Goal: Information Seeking & Learning: Learn about a topic

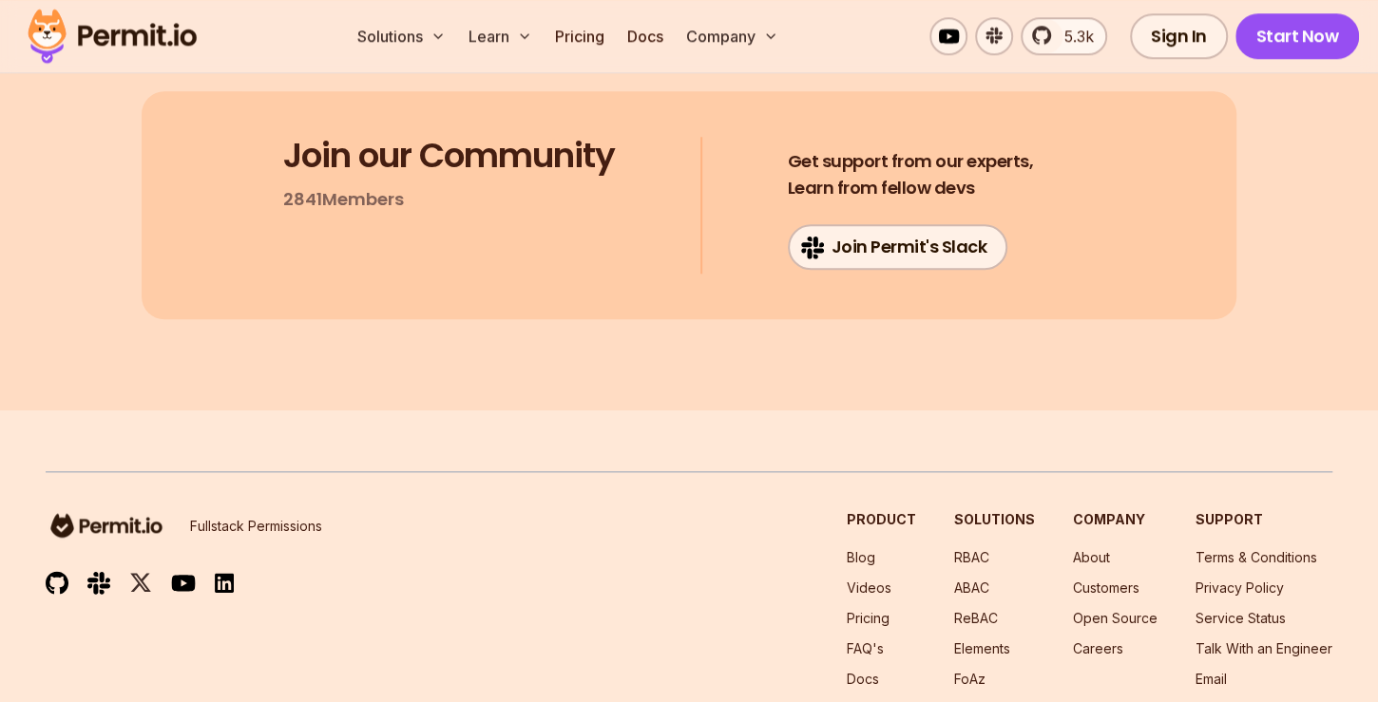
scroll to position [6240, 0]
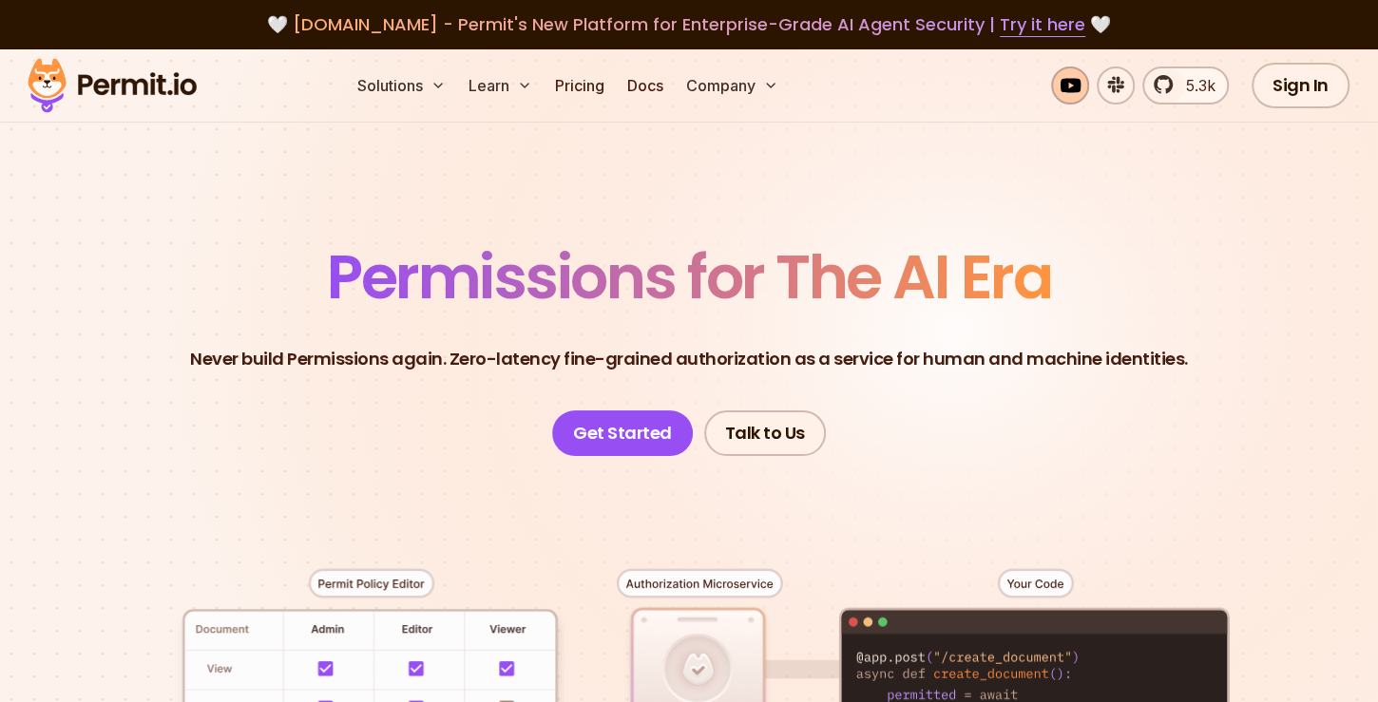
click at [1085, 86] on link at bounding box center [1070, 86] width 38 height 38
click at [654, 87] on link "Docs" at bounding box center [645, 86] width 51 height 38
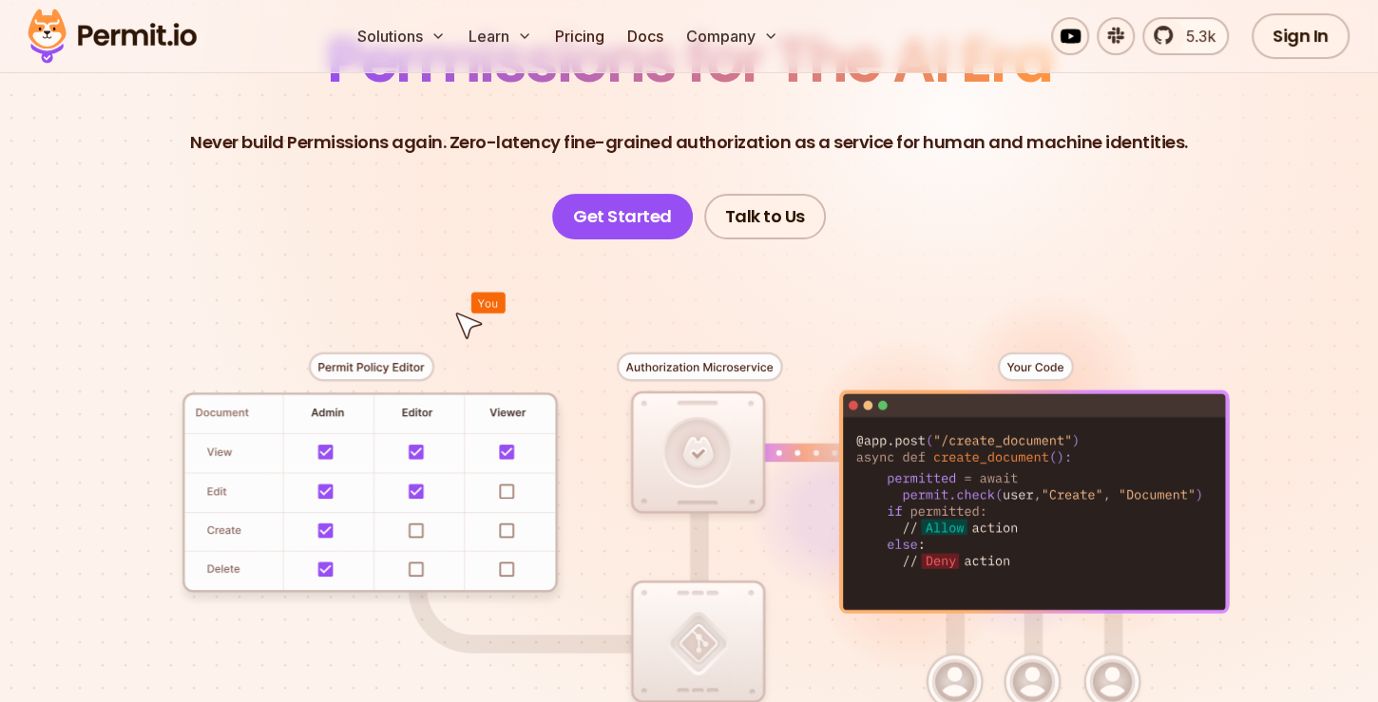
scroll to position [380, 0]
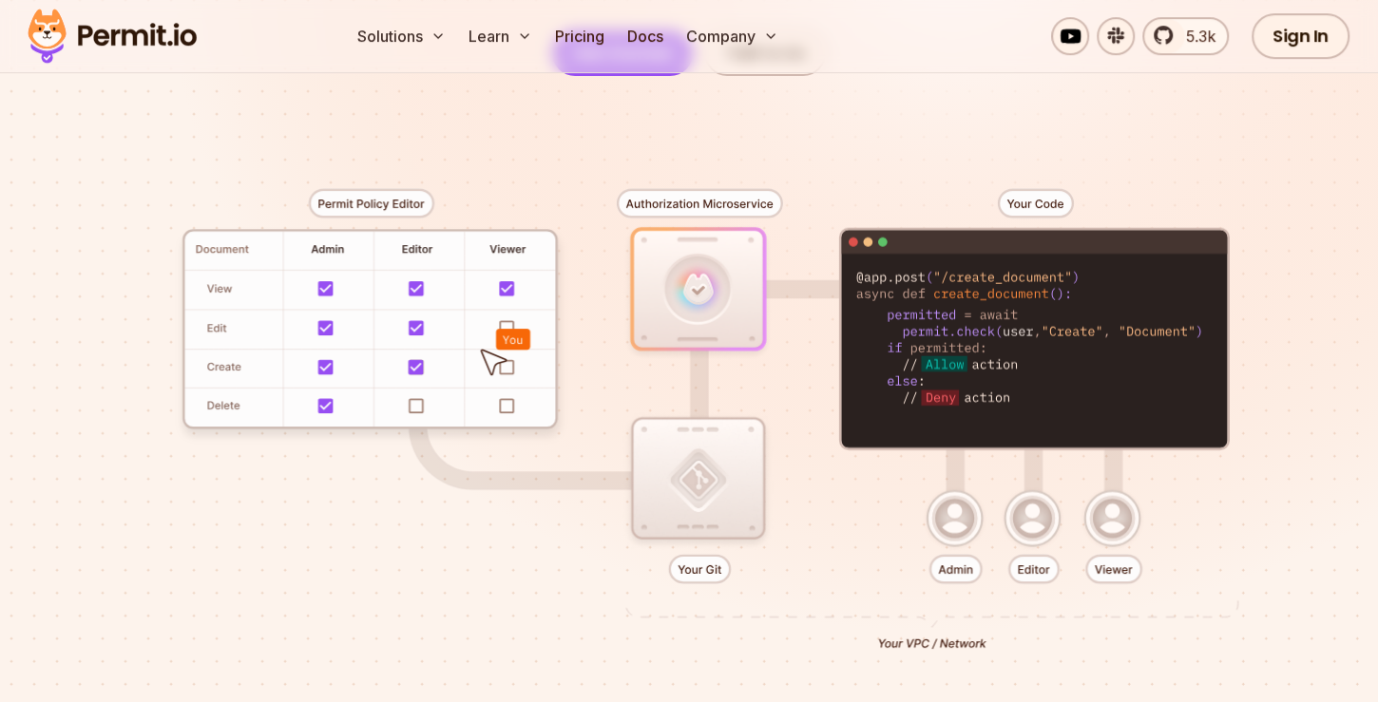
click at [991, 331] on div at bounding box center [689, 413] width 1287 height 675
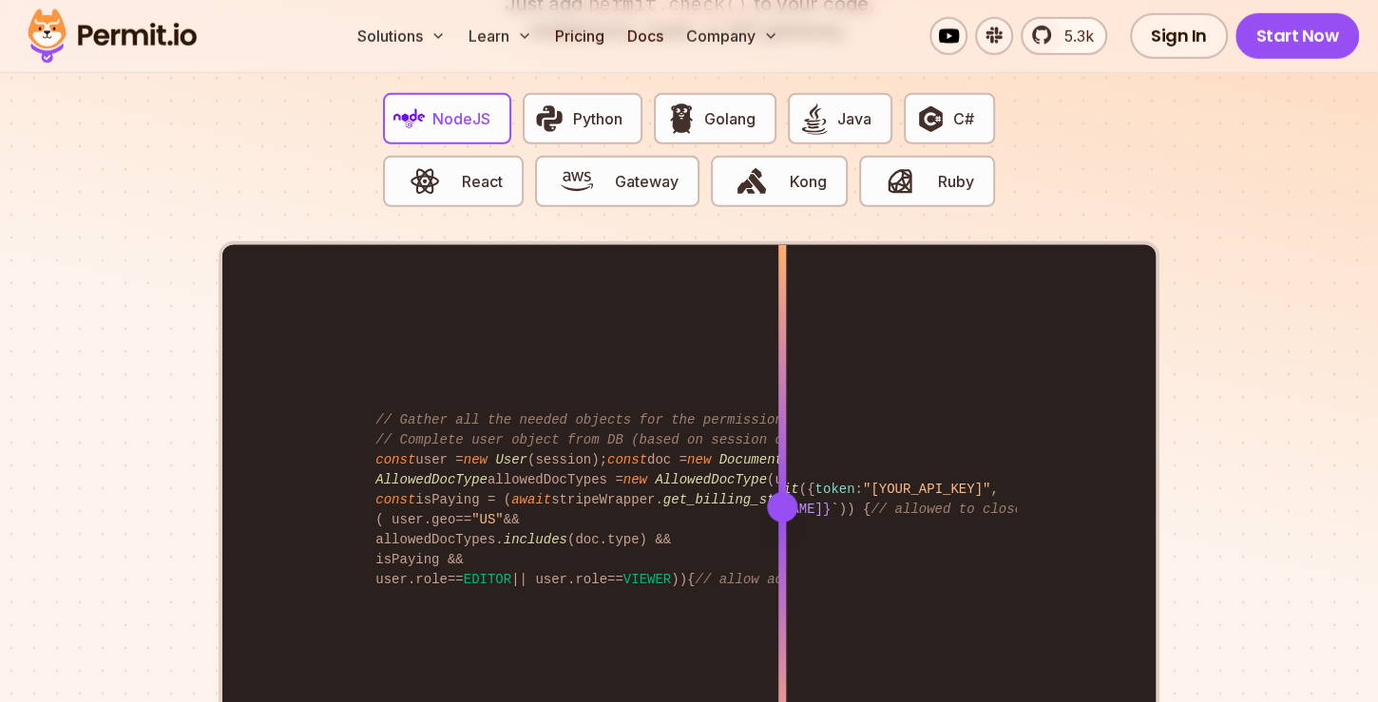
scroll to position [3964, 0]
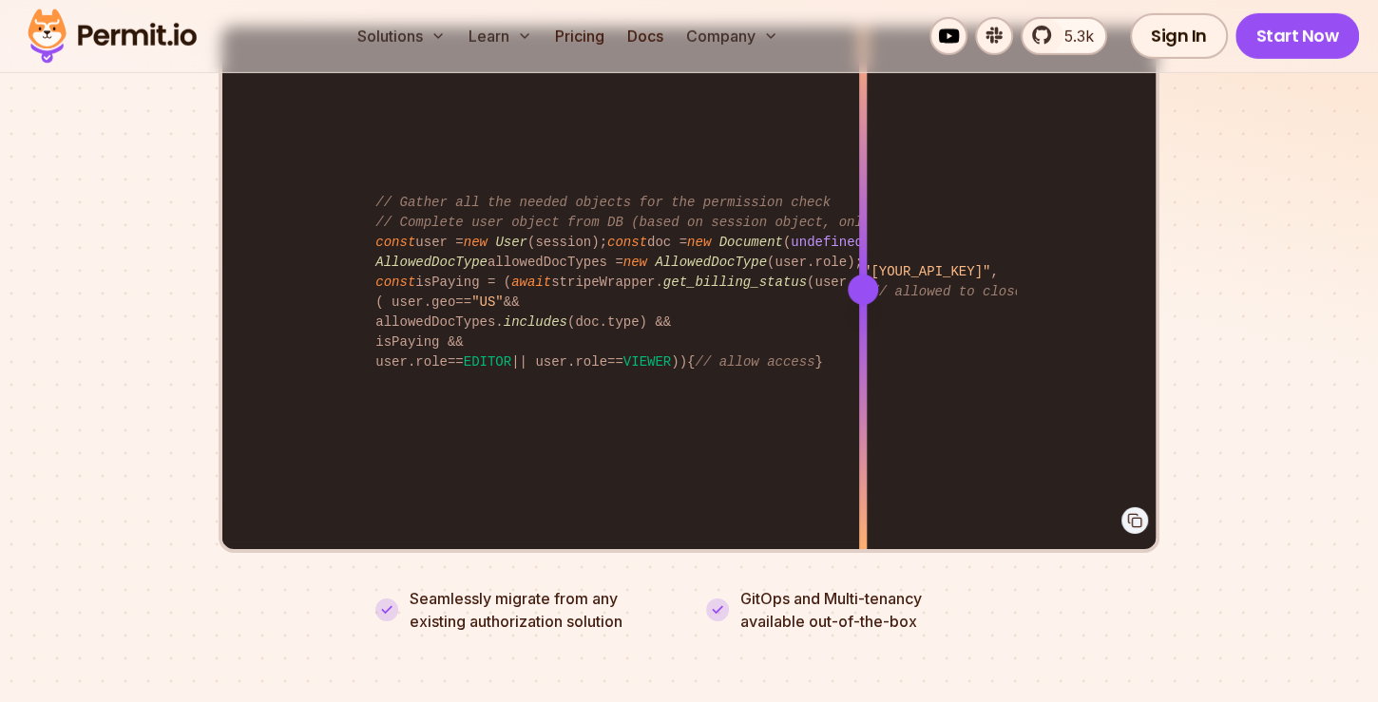
drag, startPoint x: 781, startPoint y: 268, endPoint x: 830, endPoint y: 287, distance: 52.1
click at [859, 287] on div at bounding box center [863, 290] width 8 height 525
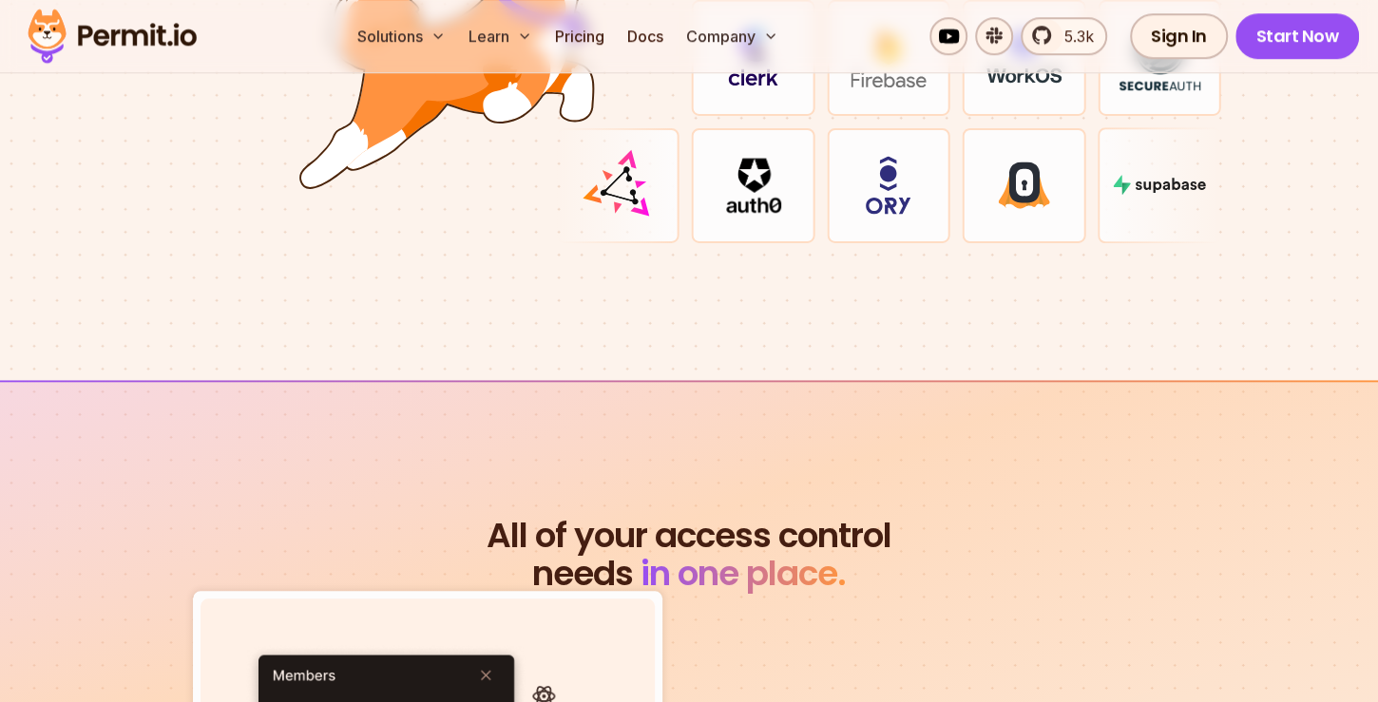
scroll to position [6028, 0]
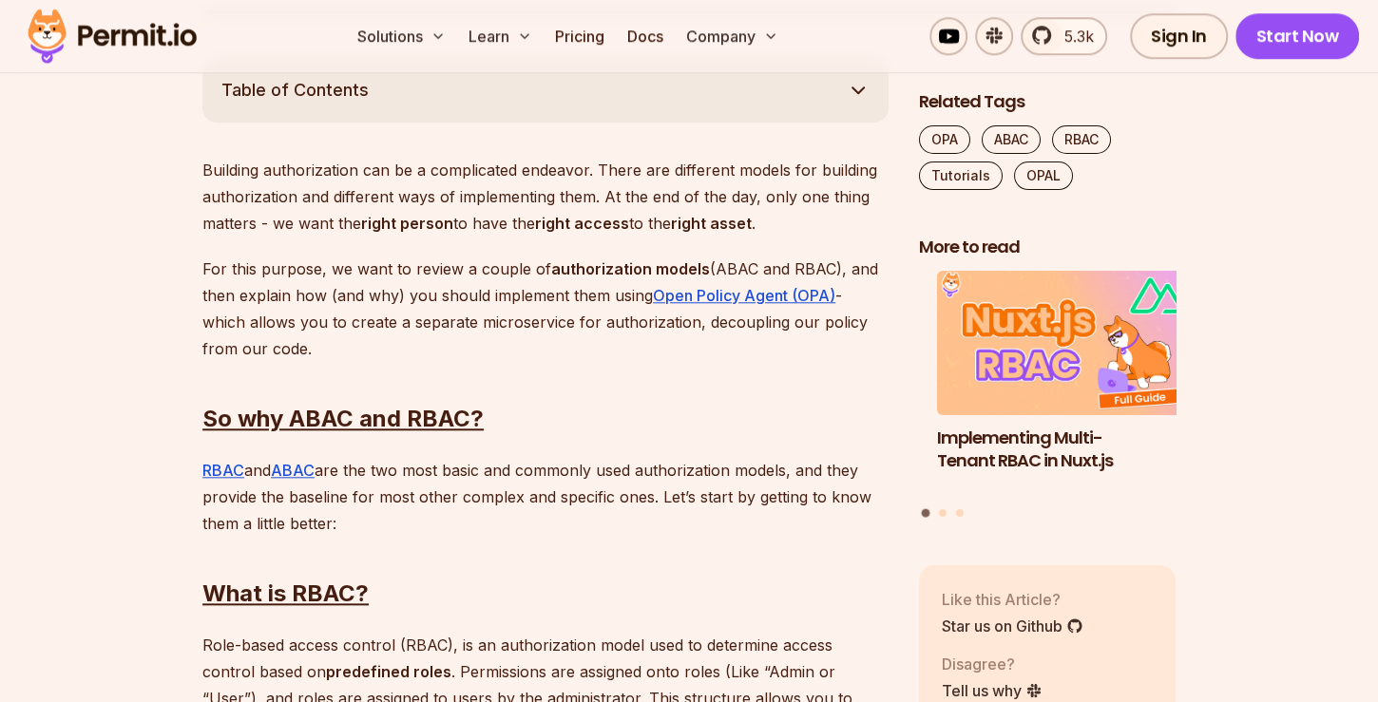
scroll to position [1357, 0]
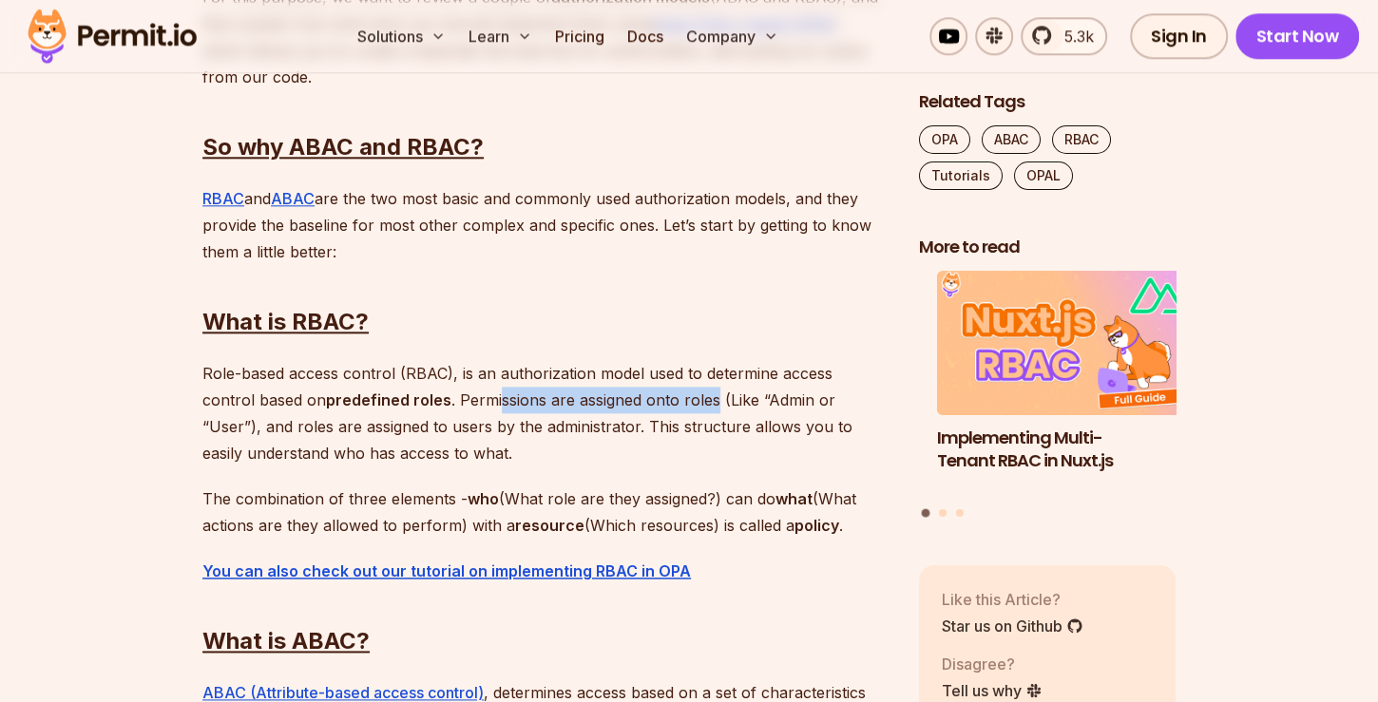
drag, startPoint x: 442, startPoint y: 399, endPoint x: 661, endPoint y: 393, distance: 219.6
click at [661, 393] on p "Role-based access control (RBAC), is an authorization model used to determine a…" at bounding box center [545, 413] width 686 height 106
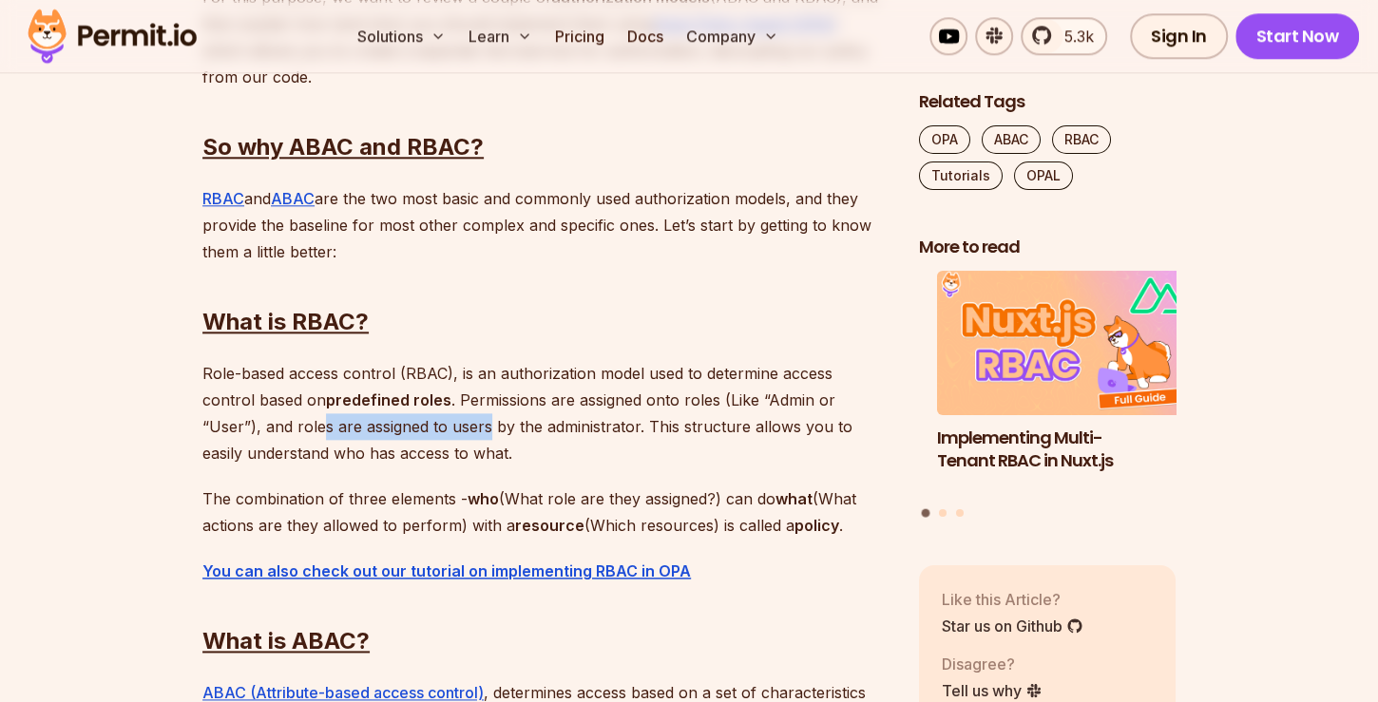
drag, startPoint x: 232, startPoint y: 425, endPoint x: 393, endPoint y: 421, distance: 161.6
click at [393, 421] on p "Role-based access control (RBAC), is an authorization model used to determine a…" at bounding box center [545, 413] width 686 height 106
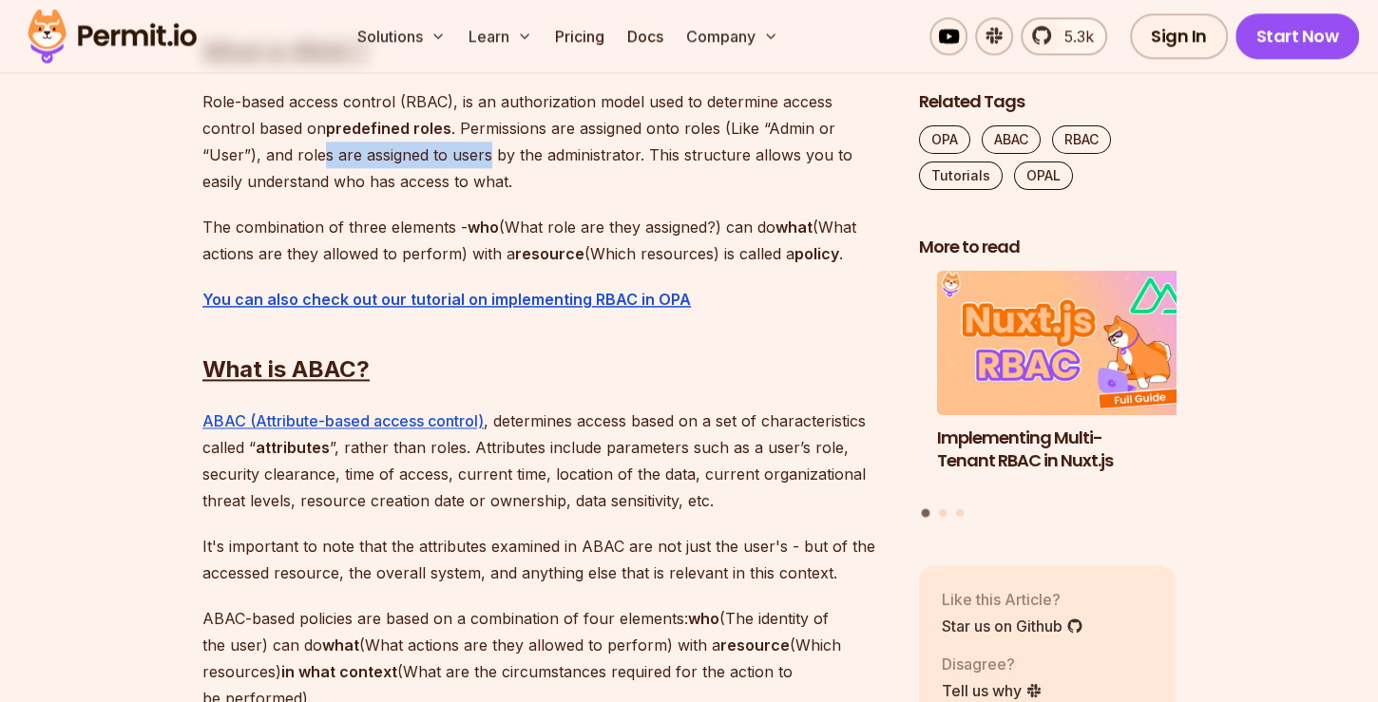
scroll to position [1792, 0]
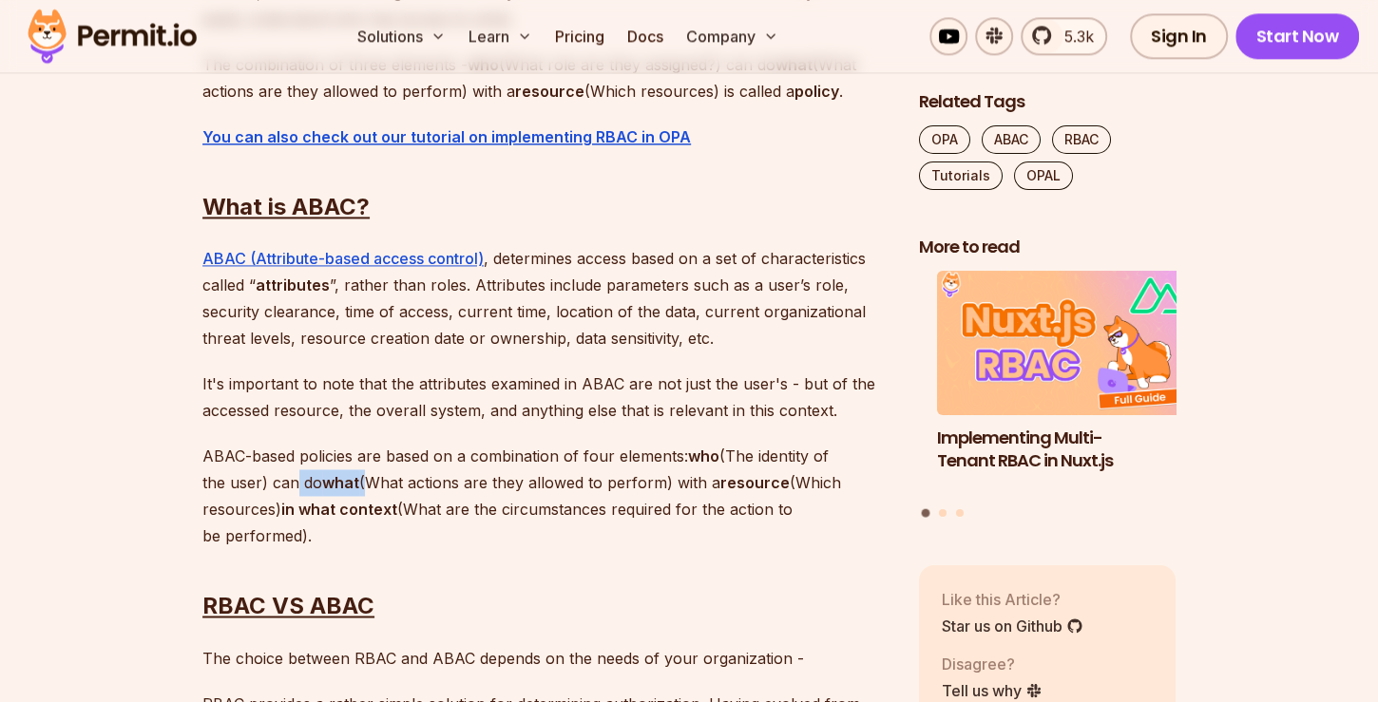
drag, startPoint x: 293, startPoint y: 485, endPoint x: 375, endPoint y: 480, distance: 82.8
click at [375, 480] on p "ABAC-based policies are based on a combination of four elements: who (The ident…" at bounding box center [545, 496] width 686 height 106
drag, startPoint x: 709, startPoint y: 488, endPoint x: 755, endPoint y: 475, distance: 47.3
click at [755, 475] on p "ABAC-based policies are based on a combination of four elements: who (The ident…" at bounding box center [545, 496] width 686 height 106
drag, startPoint x: 309, startPoint y: 498, endPoint x: 403, endPoint y: 498, distance: 94.1
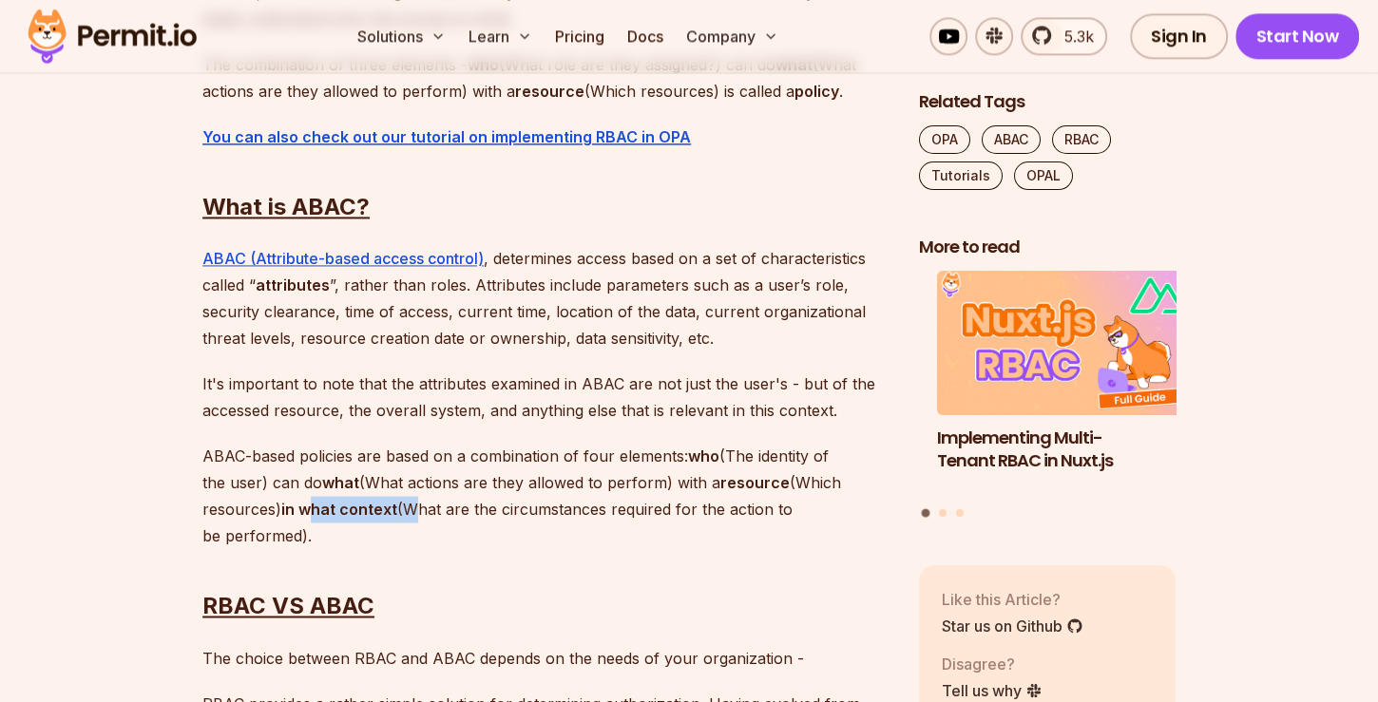
click at [403, 498] on p "ABAC-based policies are based on a combination of four elements: who (The ident…" at bounding box center [545, 496] width 686 height 106
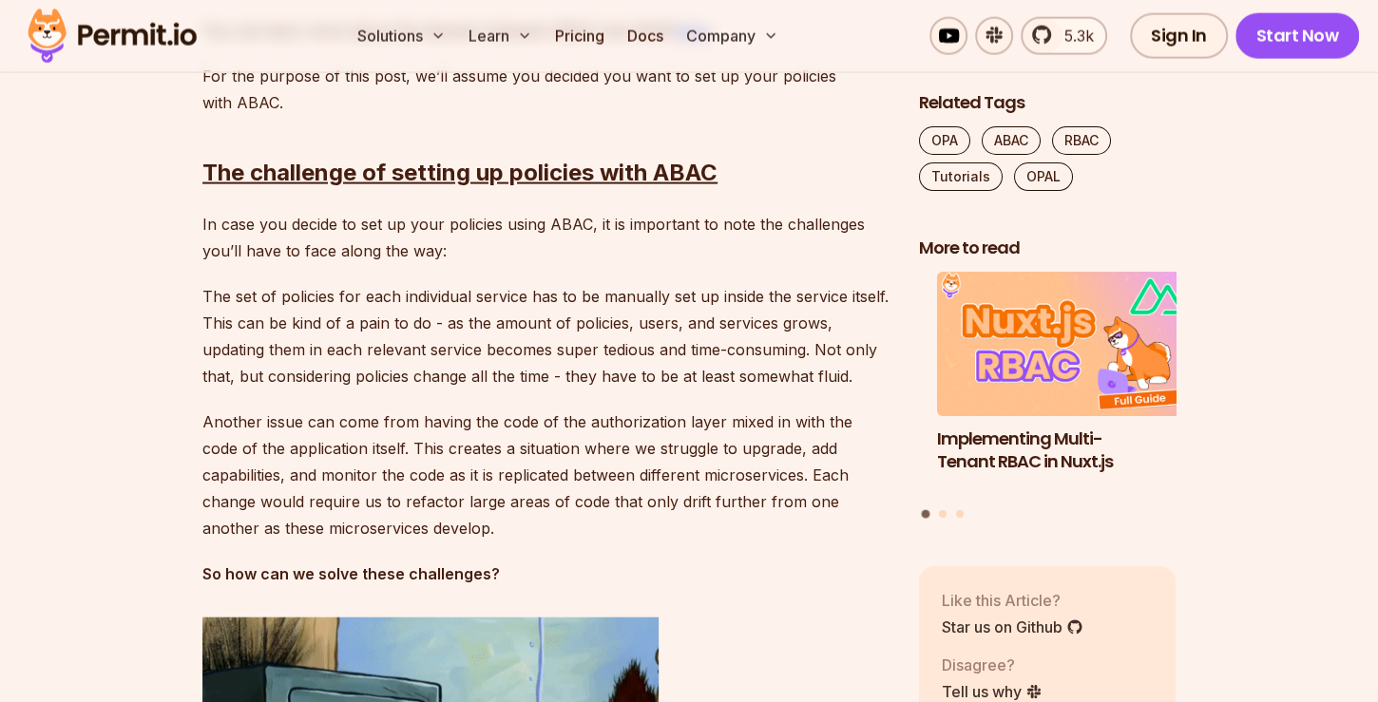
scroll to position [2770, 0]
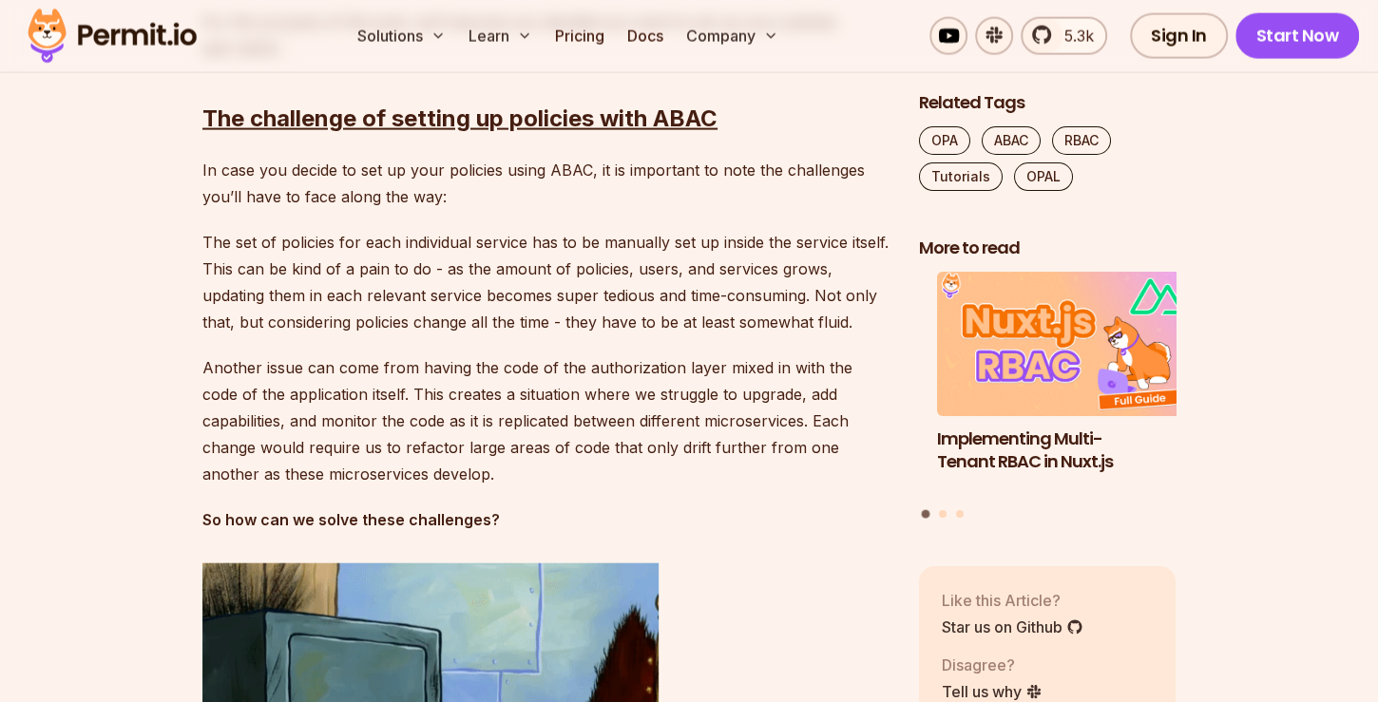
click at [602, 365] on p "Another issue can come from having the code of the authorization layer mixed in…" at bounding box center [545, 421] width 686 height 133
drag, startPoint x: 564, startPoint y: 365, endPoint x: 836, endPoint y: 358, distance: 272.9
click at [836, 358] on p "Another issue can come from having the code of the authorization layer mixed in…" at bounding box center [545, 421] width 686 height 133
drag, startPoint x: 381, startPoint y: 385, endPoint x: 509, endPoint y: 391, distance: 128.4
click at [509, 391] on p "Another issue can come from having the code of the authorization layer mixed in…" at bounding box center [545, 421] width 686 height 133
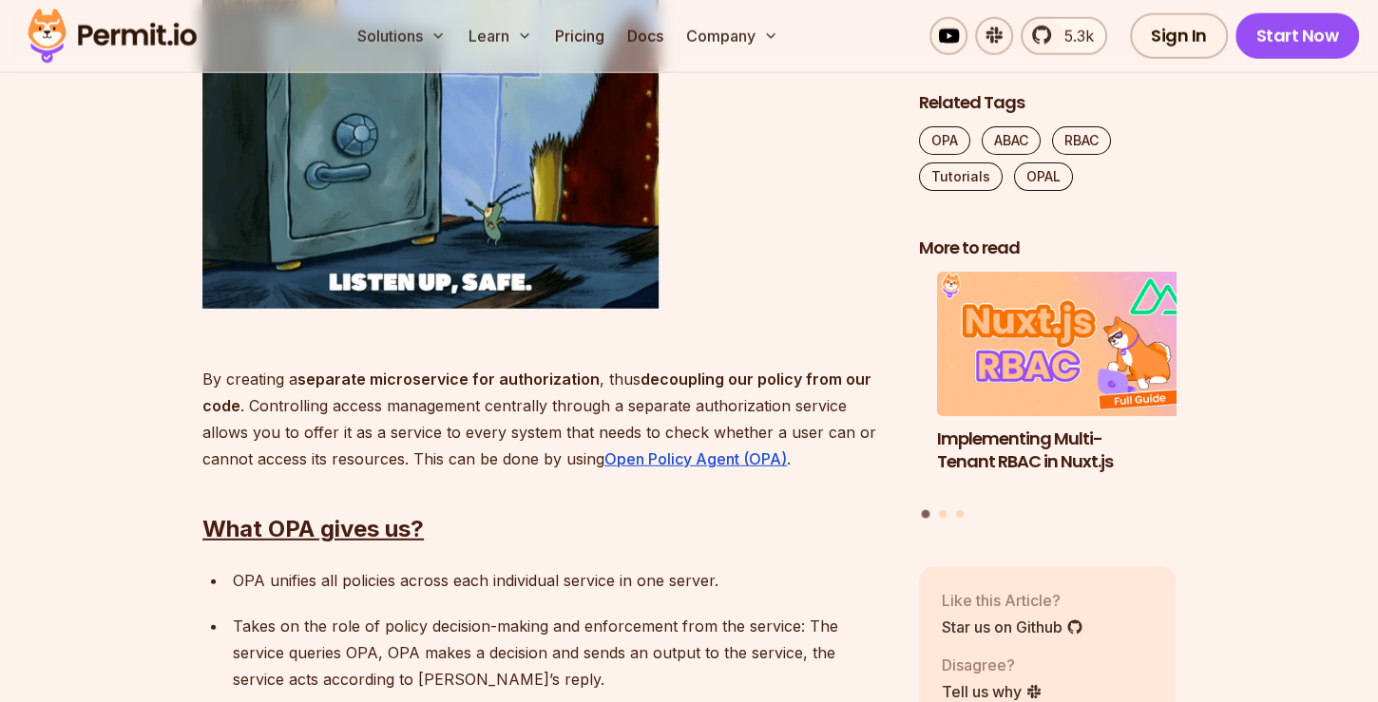
scroll to position [3422, 0]
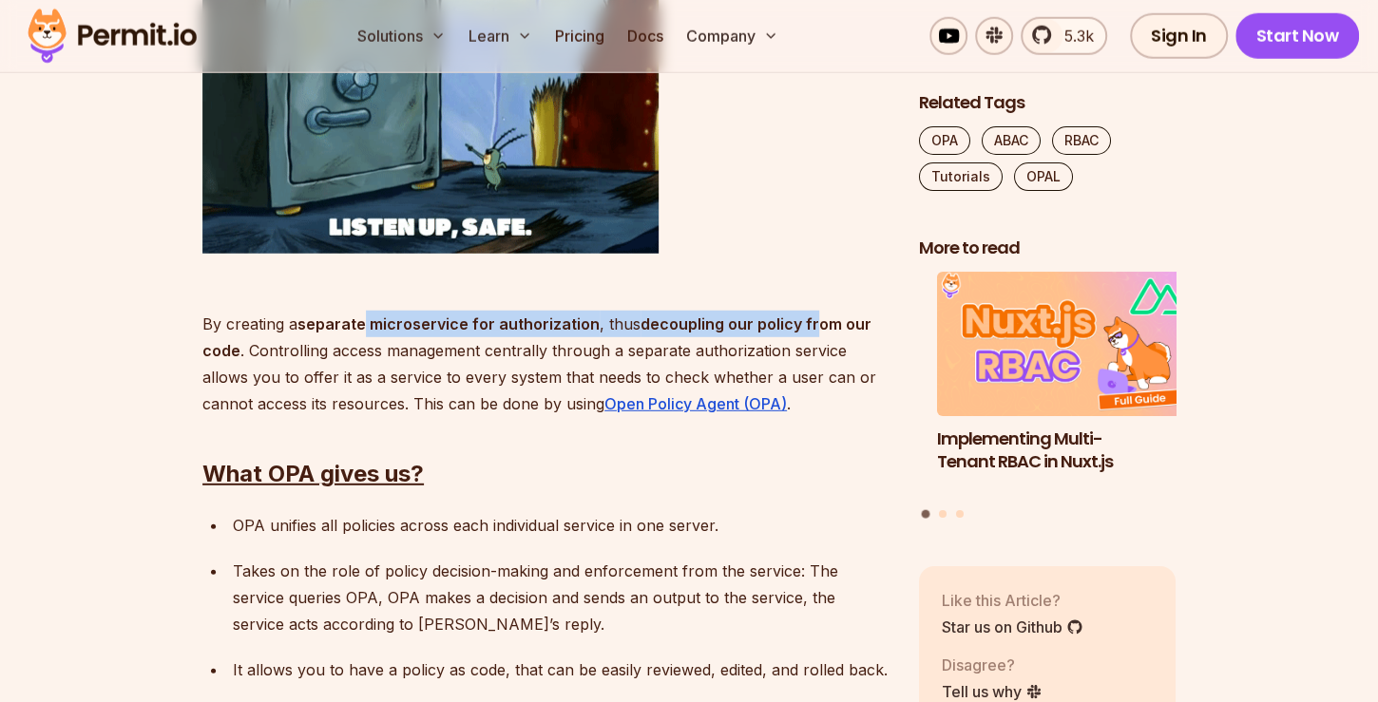
drag, startPoint x: 366, startPoint y: 327, endPoint x: 810, endPoint y: 331, distance: 443.9
click at [810, 331] on p "By creating a separate microservice for authorization , thus decoupling our pol…" at bounding box center [545, 350] width 686 height 133
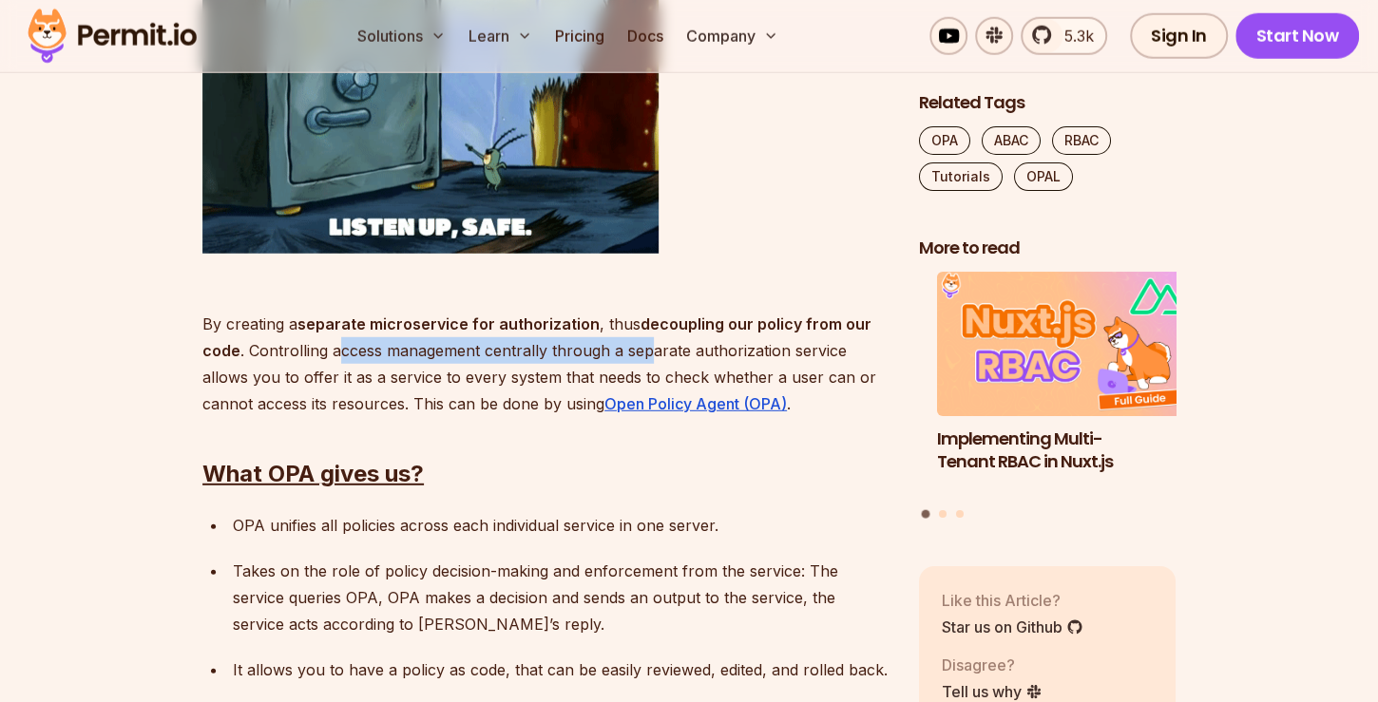
drag, startPoint x: 365, startPoint y: 350, endPoint x: 645, endPoint y: 354, distance: 280.4
click at [645, 354] on p "By creating a separate microservice for authorization , thus decoupling our pol…" at bounding box center [545, 350] width 686 height 133
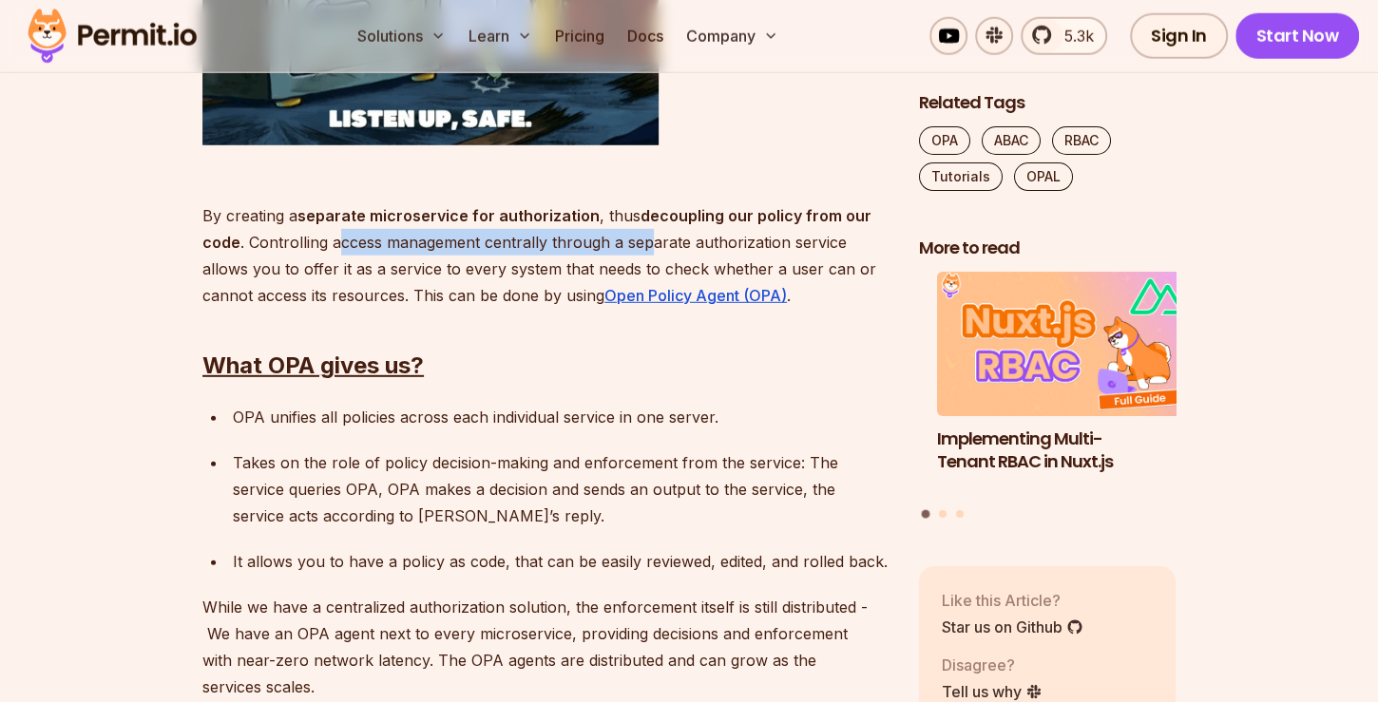
scroll to position [3584, 0]
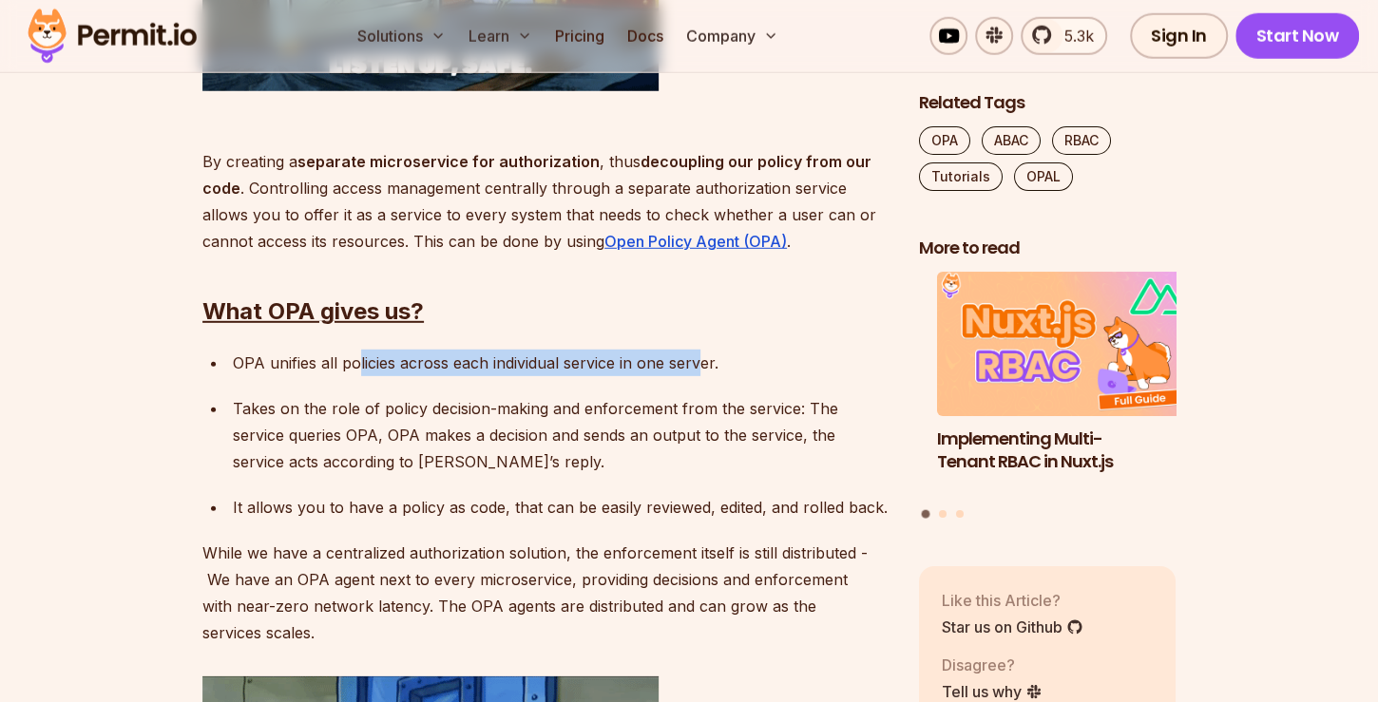
drag, startPoint x: 359, startPoint y: 369, endPoint x: 699, endPoint y: 359, distance: 339.4
click at [699, 359] on div "OPA unifies all policies across each individual service in one server." at bounding box center [561, 363] width 656 height 27
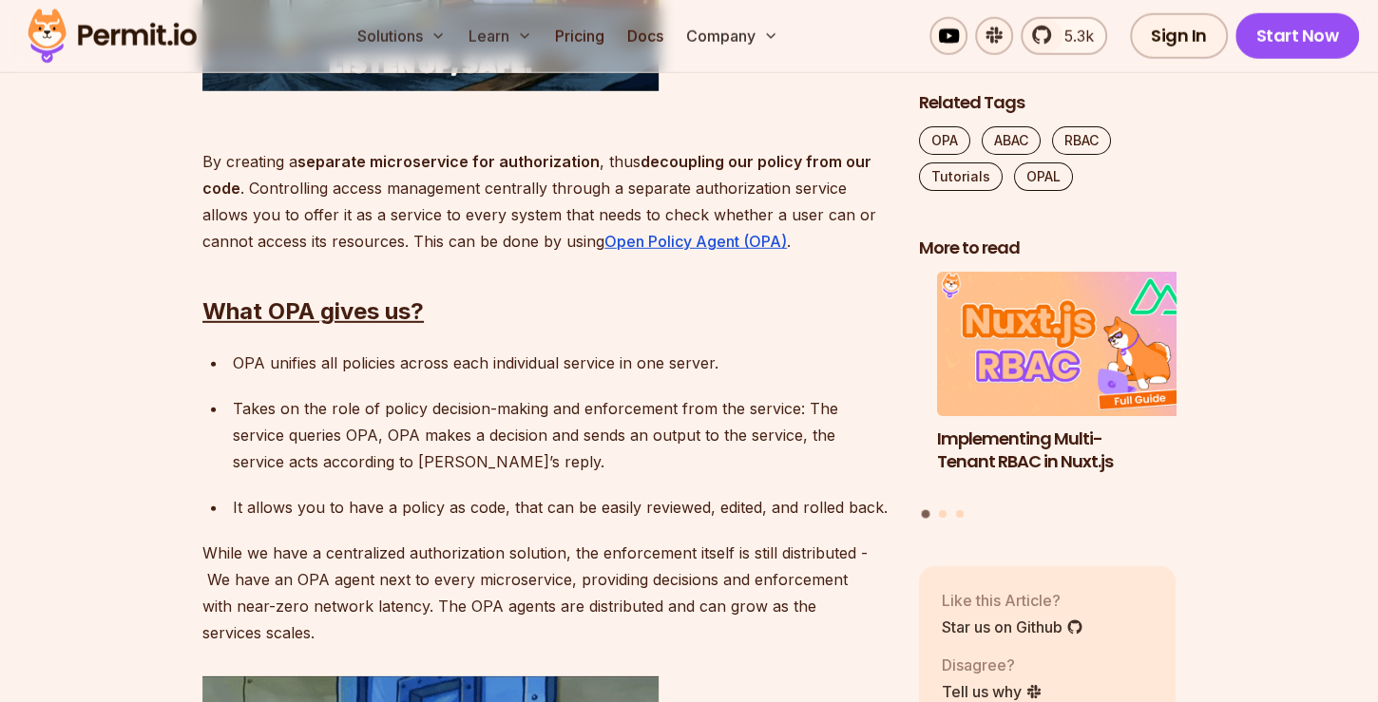
click at [302, 412] on p "Takes on the role of policy decision-making and enforcement from the service: T…" at bounding box center [561, 435] width 656 height 80
drag, startPoint x: 367, startPoint y: 407, endPoint x: 556, endPoint y: 403, distance: 189.2
click at [556, 403] on p "Takes on the role of policy decision-making and enforcement from the service: T…" at bounding box center [561, 435] width 656 height 80
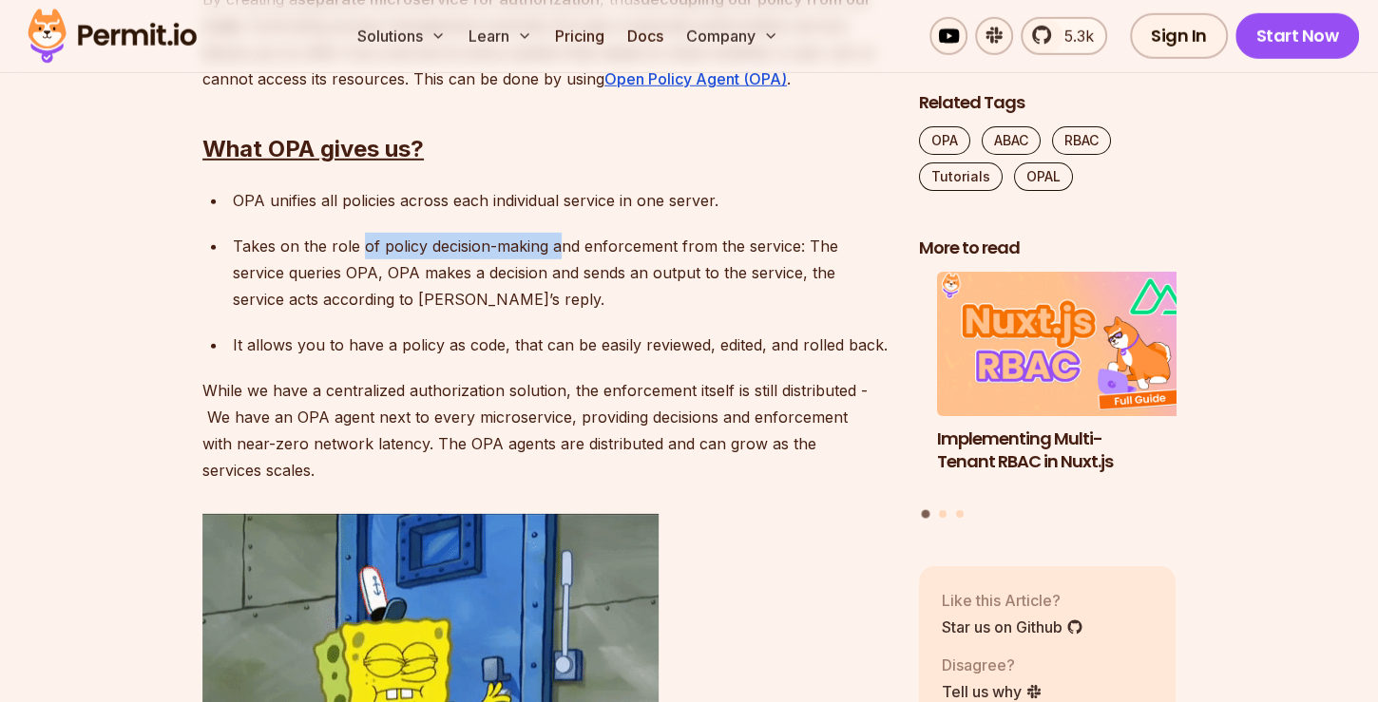
scroll to position [3910, 0]
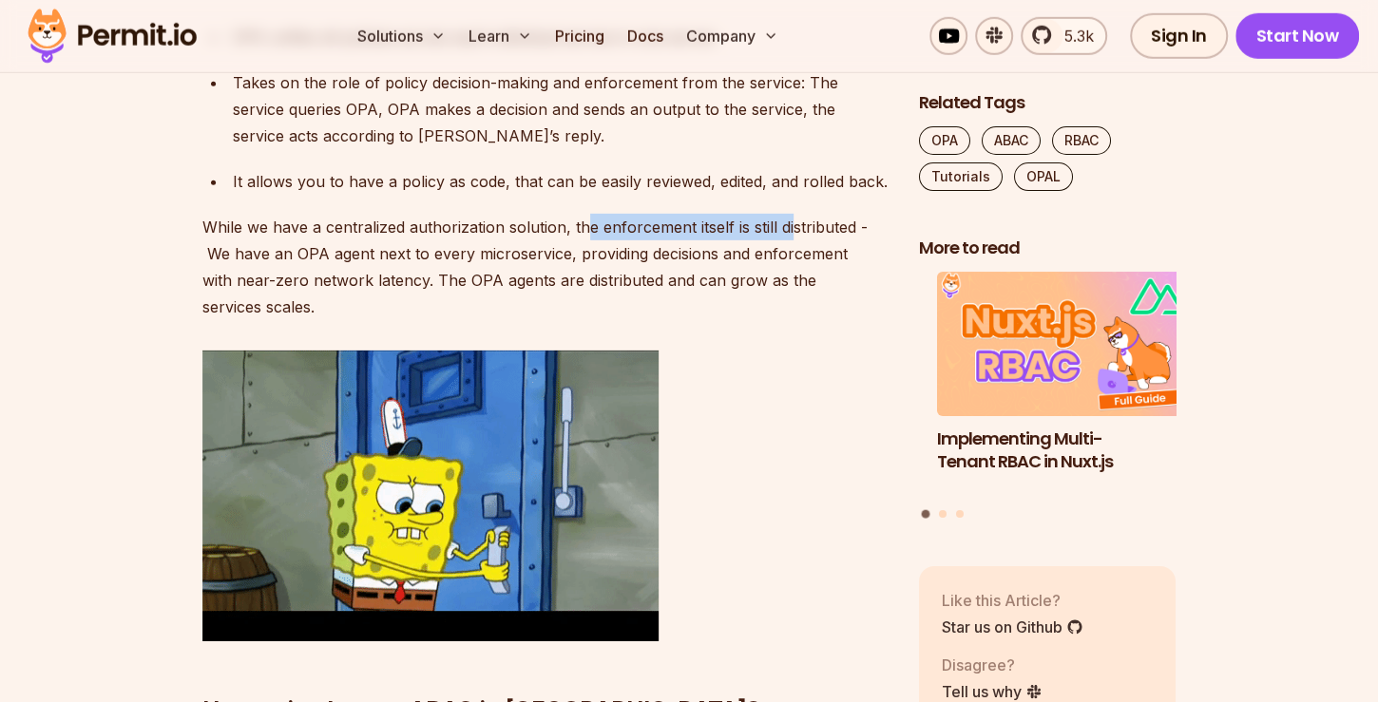
drag, startPoint x: 596, startPoint y: 229, endPoint x: 790, endPoint y: 210, distance: 194.8
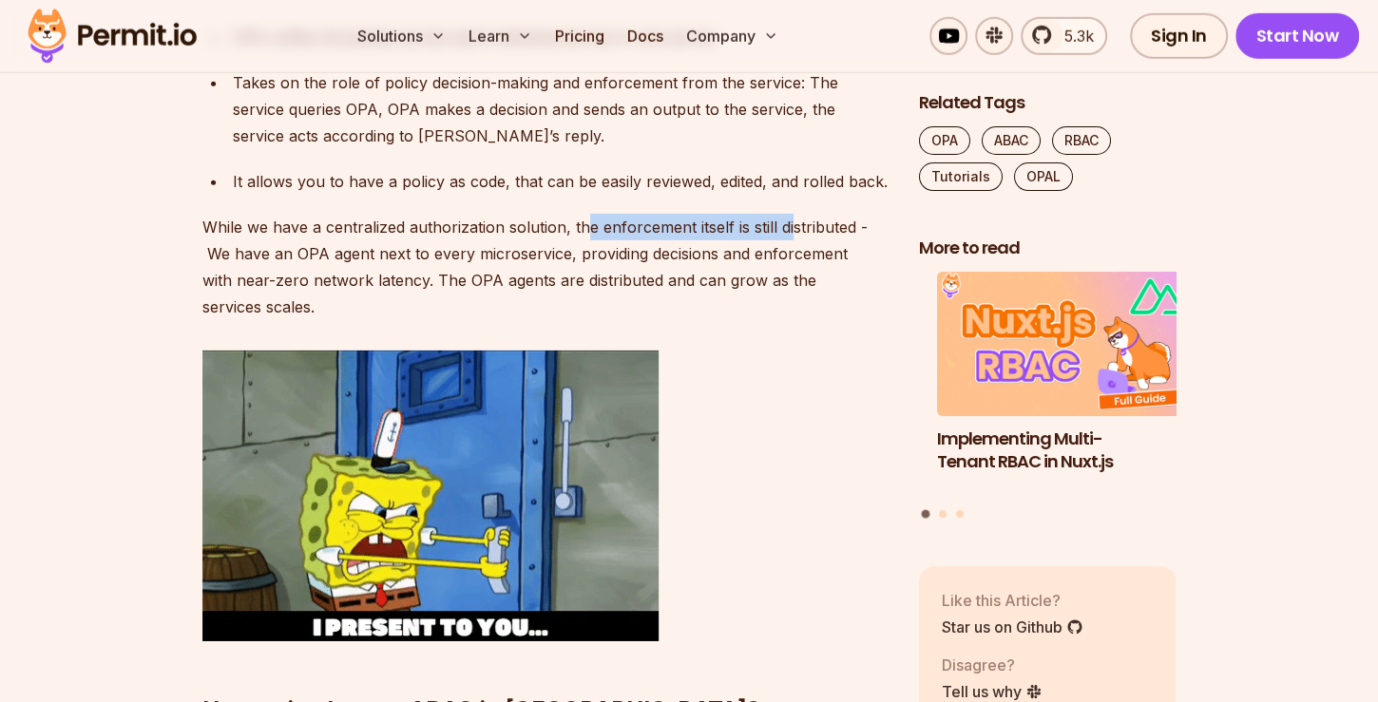
click at [790, 210] on div "Building authorization can be a complicated endeavor. There are different model…" at bounding box center [545, 612] width 686 height 6561
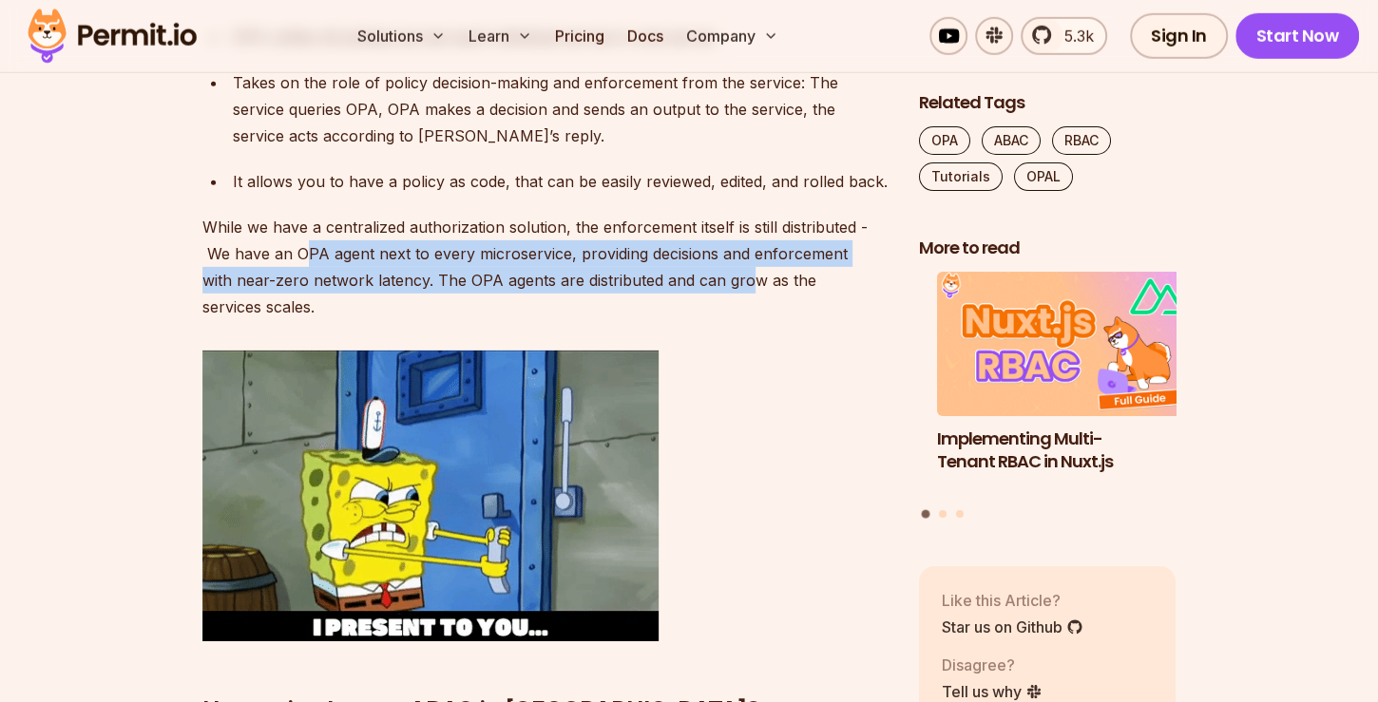
drag, startPoint x: 309, startPoint y: 262, endPoint x: 753, endPoint y: 268, distance: 443.9
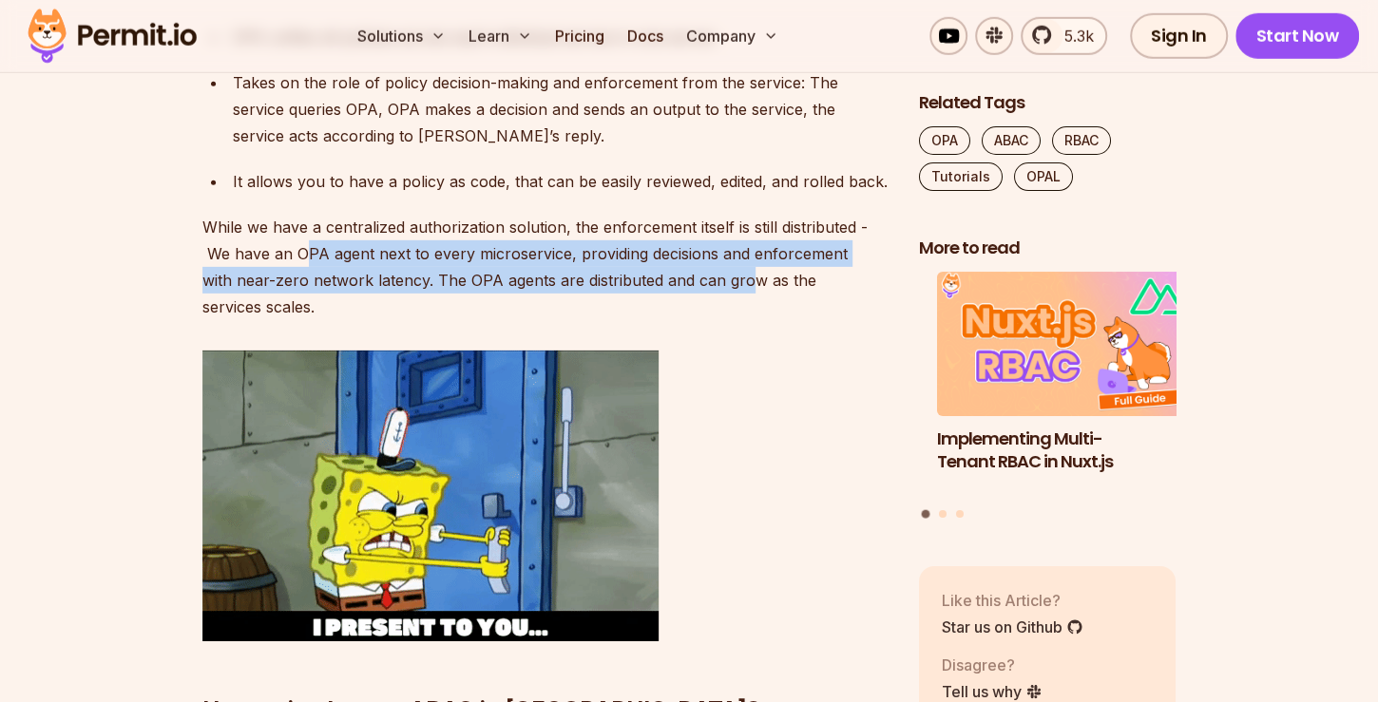
click at [753, 268] on p "While we have a centralized authorization solution, the enforcement itself is s…" at bounding box center [545, 267] width 686 height 106
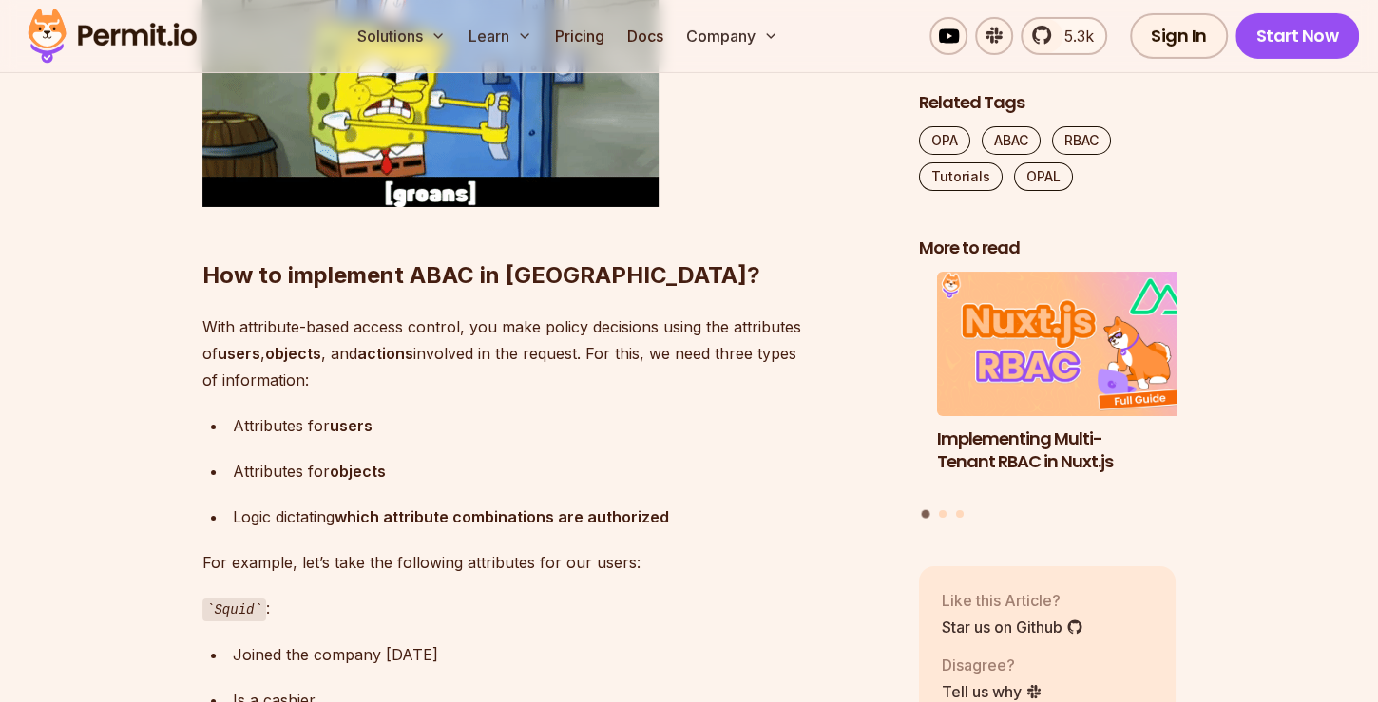
scroll to position [4562, 0]
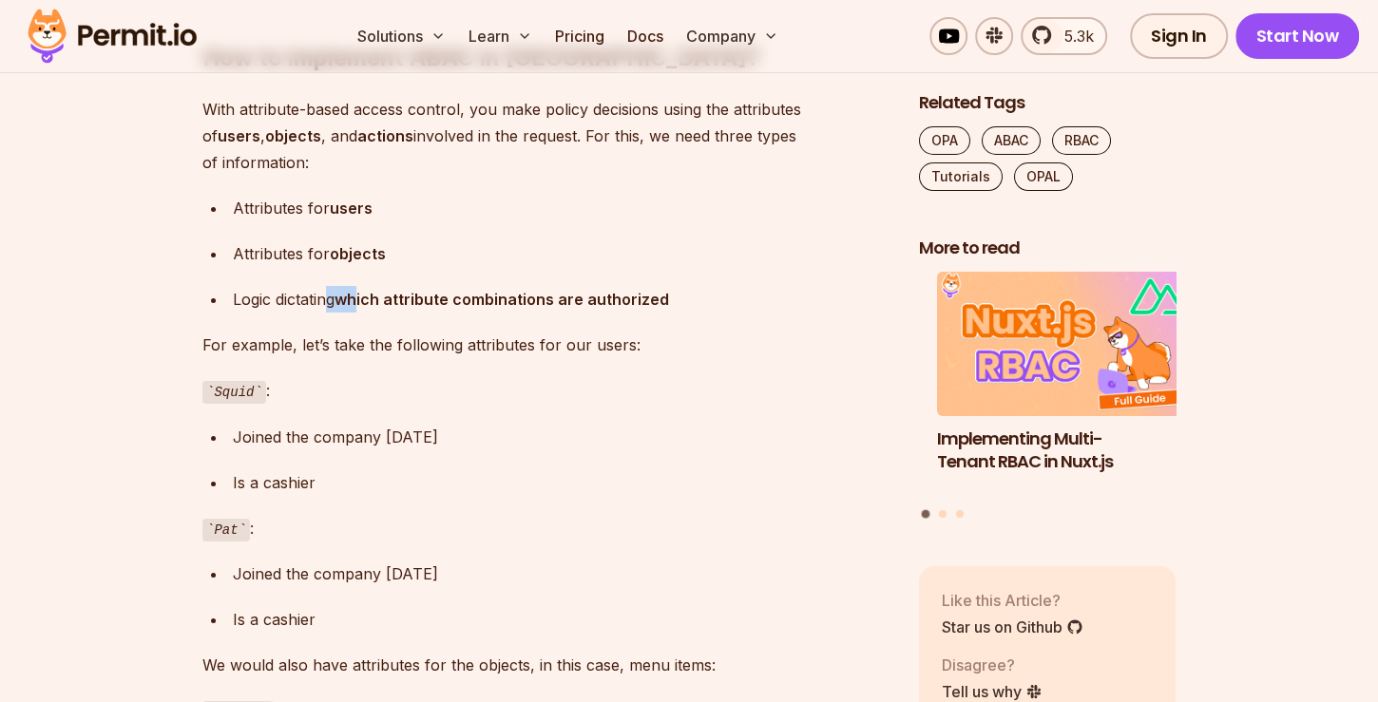
drag, startPoint x: 331, startPoint y: 304, endPoint x: 359, endPoint y: 302, distance: 28.6
click at [359, 302] on p "Logic dictating which attribute combinations are authorized" at bounding box center [561, 299] width 656 height 27
drag, startPoint x: 359, startPoint y: 302, endPoint x: 446, endPoint y: 325, distance: 89.4
drag, startPoint x: 427, startPoint y: 300, endPoint x: 692, endPoint y: 289, distance: 265.4
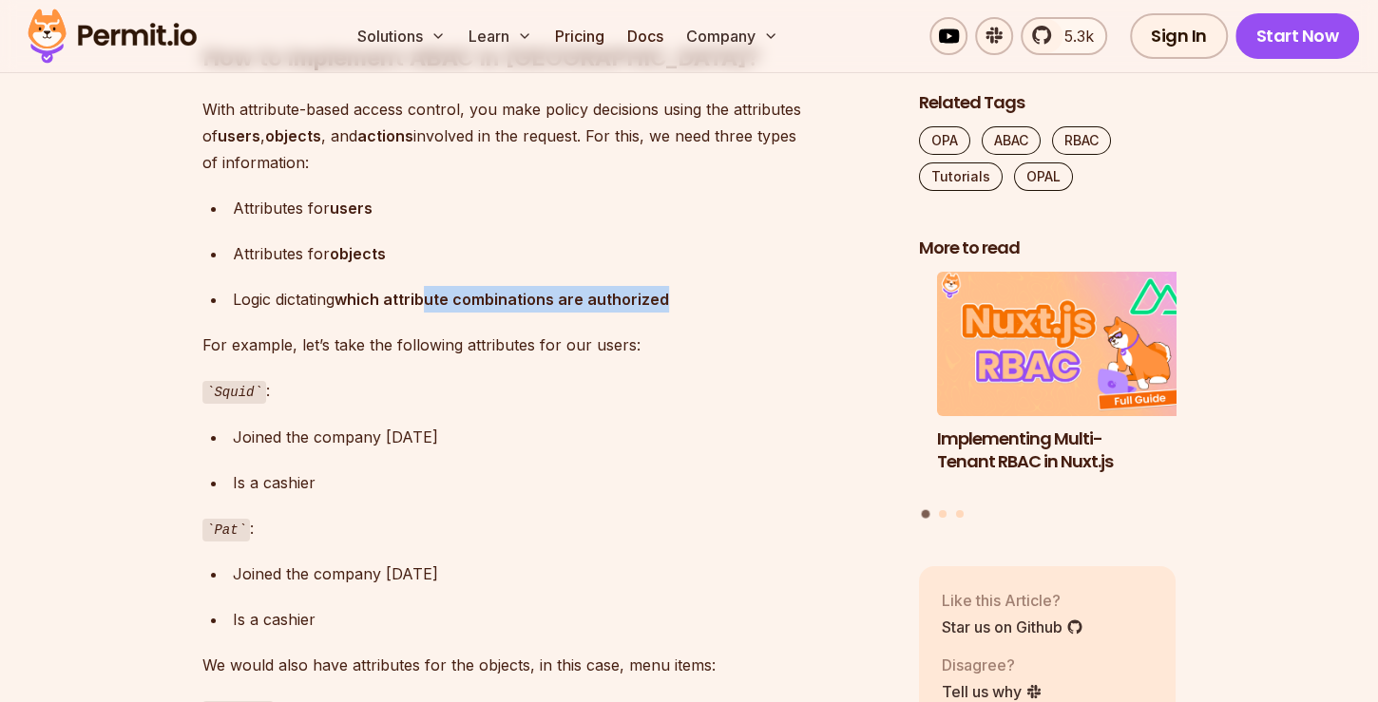
click at [692, 289] on p "Logic dictating which attribute combinations are authorized" at bounding box center [561, 299] width 656 height 27
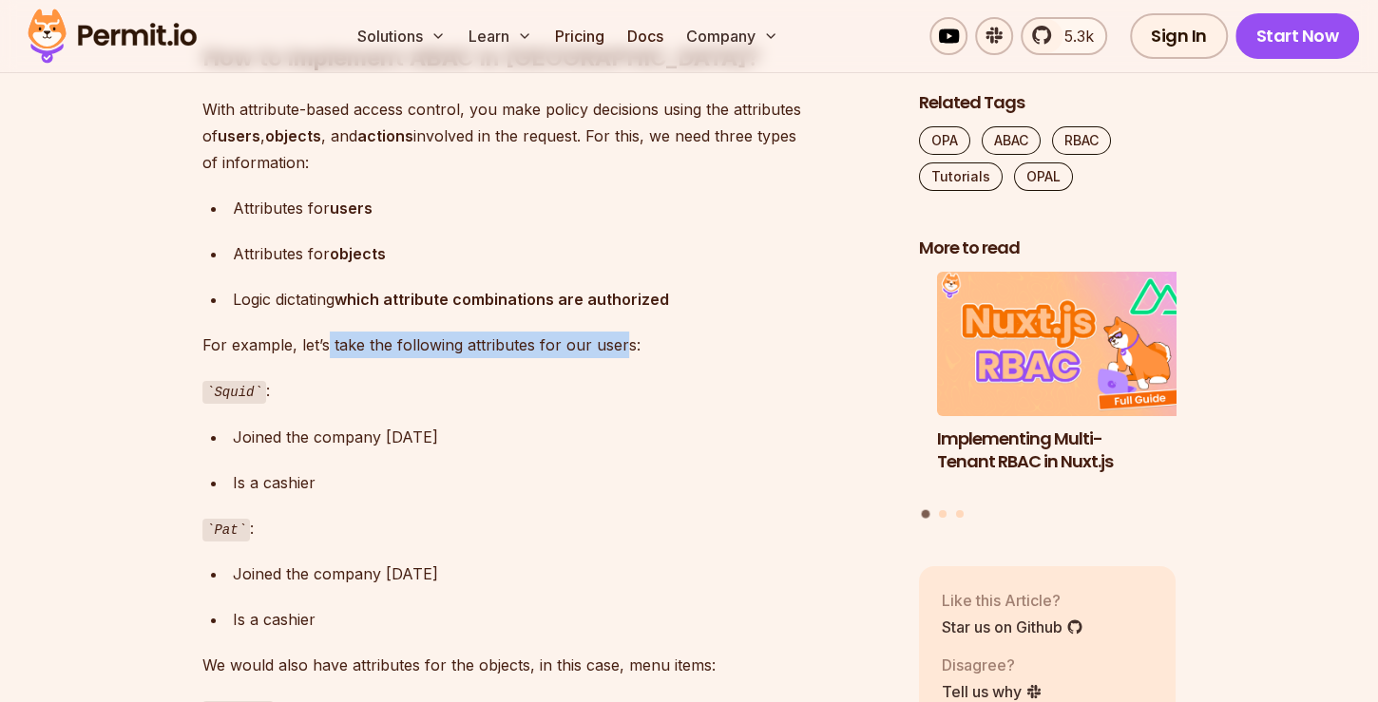
drag, startPoint x: 329, startPoint y: 340, endPoint x: 618, endPoint y: 342, distance: 288.9
click at [618, 342] on p "For example, let’s take the following attributes for our users:" at bounding box center [545, 345] width 686 height 27
drag, startPoint x: 253, startPoint y: 435, endPoint x: 498, endPoint y: 433, distance: 245.2
click at [498, 433] on div "Joined the company 10 years ago" at bounding box center [561, 437] width 656 height 27
drag, startPoint x: 276, startPoint y: 477, endPoint x: 316, endPoint y: 481, distance: 41.0
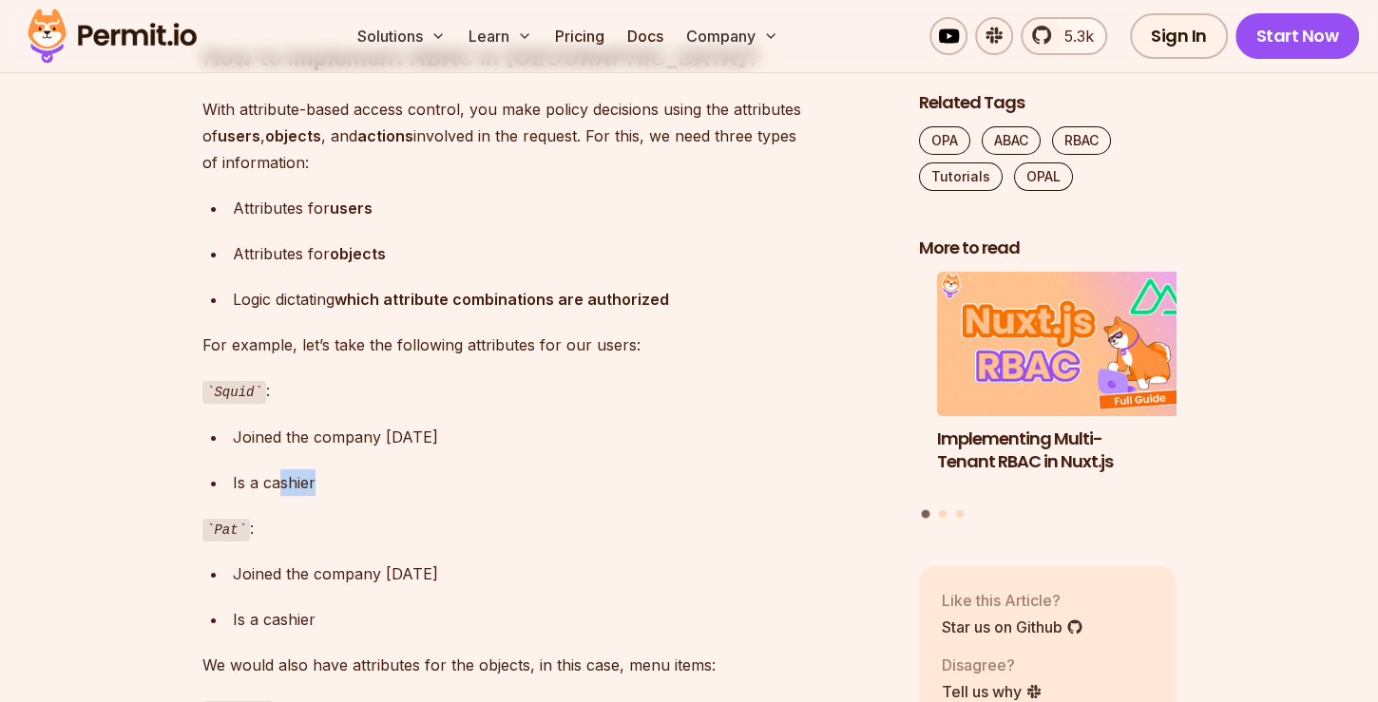
click at [316, 481] on div "Is a cashier" at bounding box center [561, 483] width 656 height 27
drag, startPoint x: 316, startPoint y: 481, endPoint x: 500, endPoint y: 580, distance: 208.4
click at [500, 580] on div "Joined the company 6 months ago" at bounding box center [561, 574] width 656 height 27
drag, startPoint x: 263, startPoint y: 618, endPoint x: 308, endPoint y: 621, distance: 44.8
click at [308, 621] on div "Is a cashier" at bounding box center [561, 619] width 656 height 27
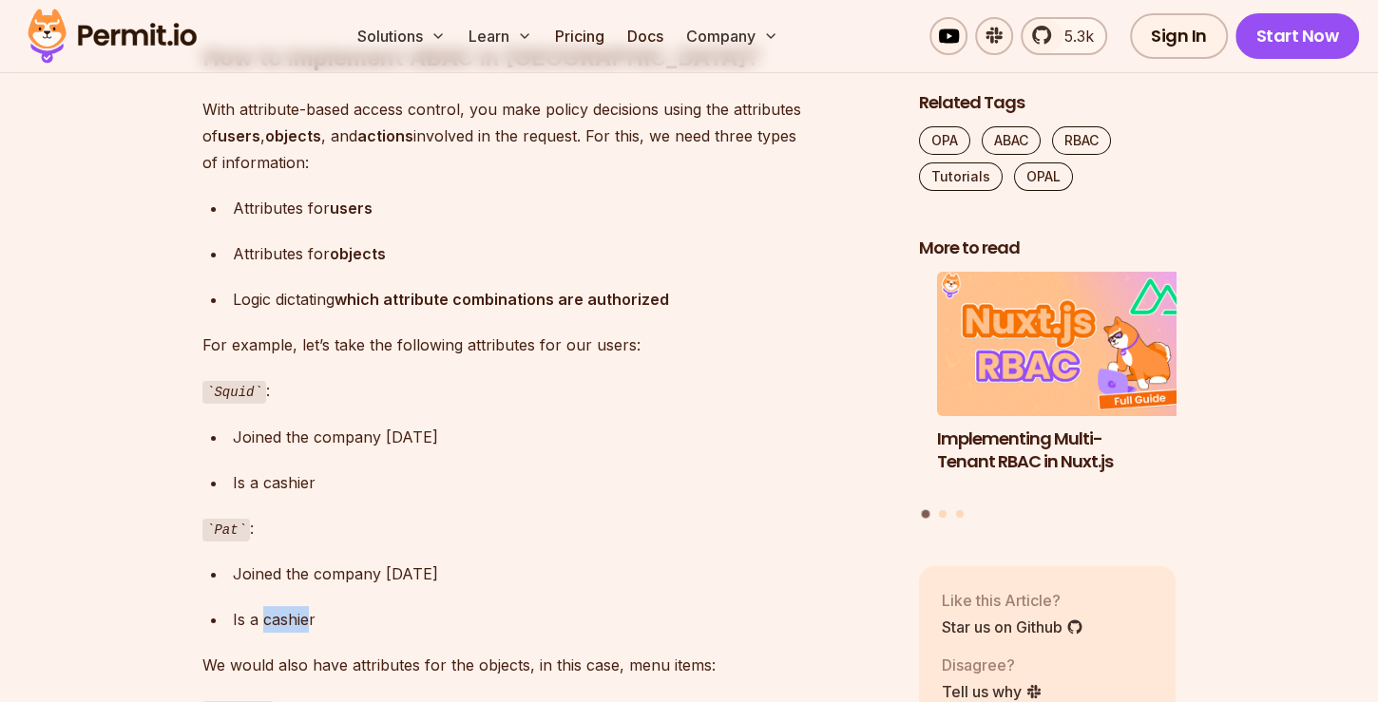
scroll to position [4670, 0]
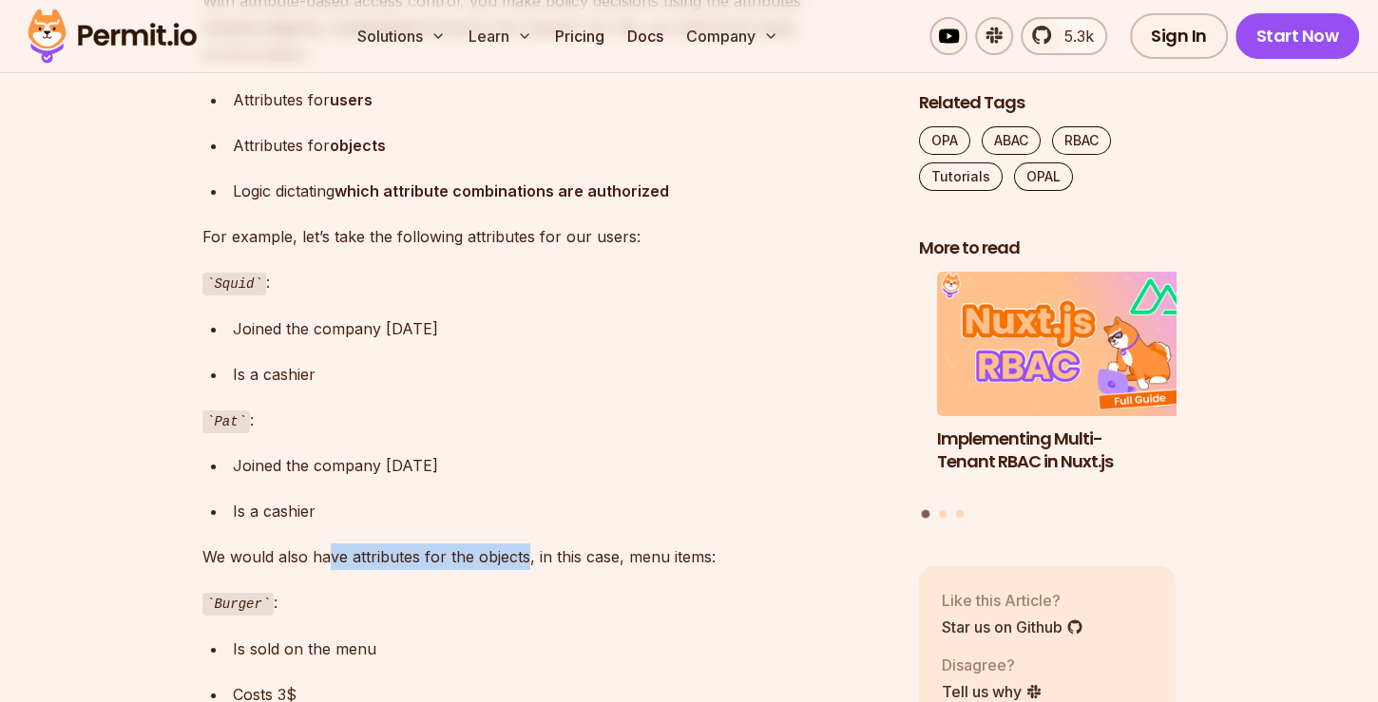
drag, startPoint x: 335, startPoint y: 559, endPoint x: 526, endPoint y: 552, distance: 190.2
click at [526, 552] on p "We would also have attributes for the objects, in this case, menu items:" at bounding box center [545, 557] width 686 height 27
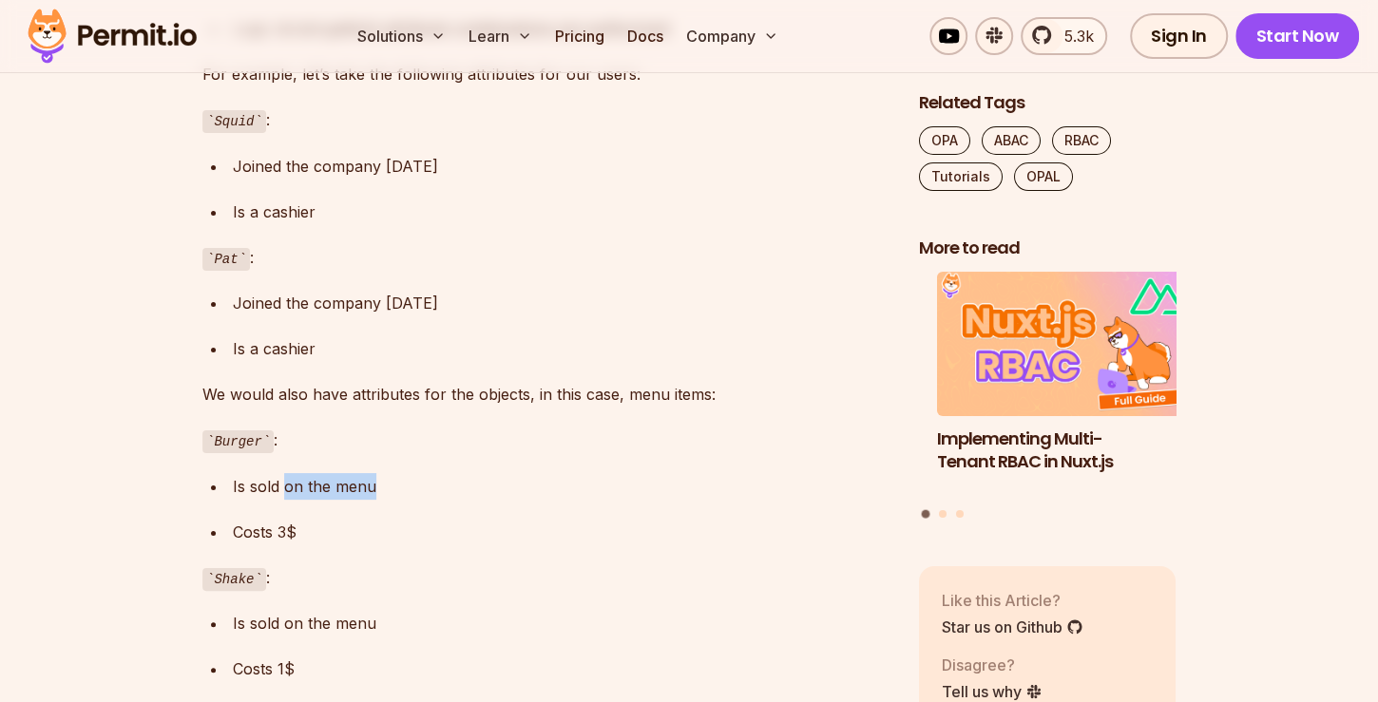
drag, startPoint x: 285, startPoint y: 481, endPoint x: 385, endPoint y: 486, distance: 99.9
click at [385, 486] on div "Is sold on the menu" at bounding box center [561, 486] width 656 height 27
click at [293, 529] on div "Costs 3$" at bounding box center [561, 532] width 656 height 27
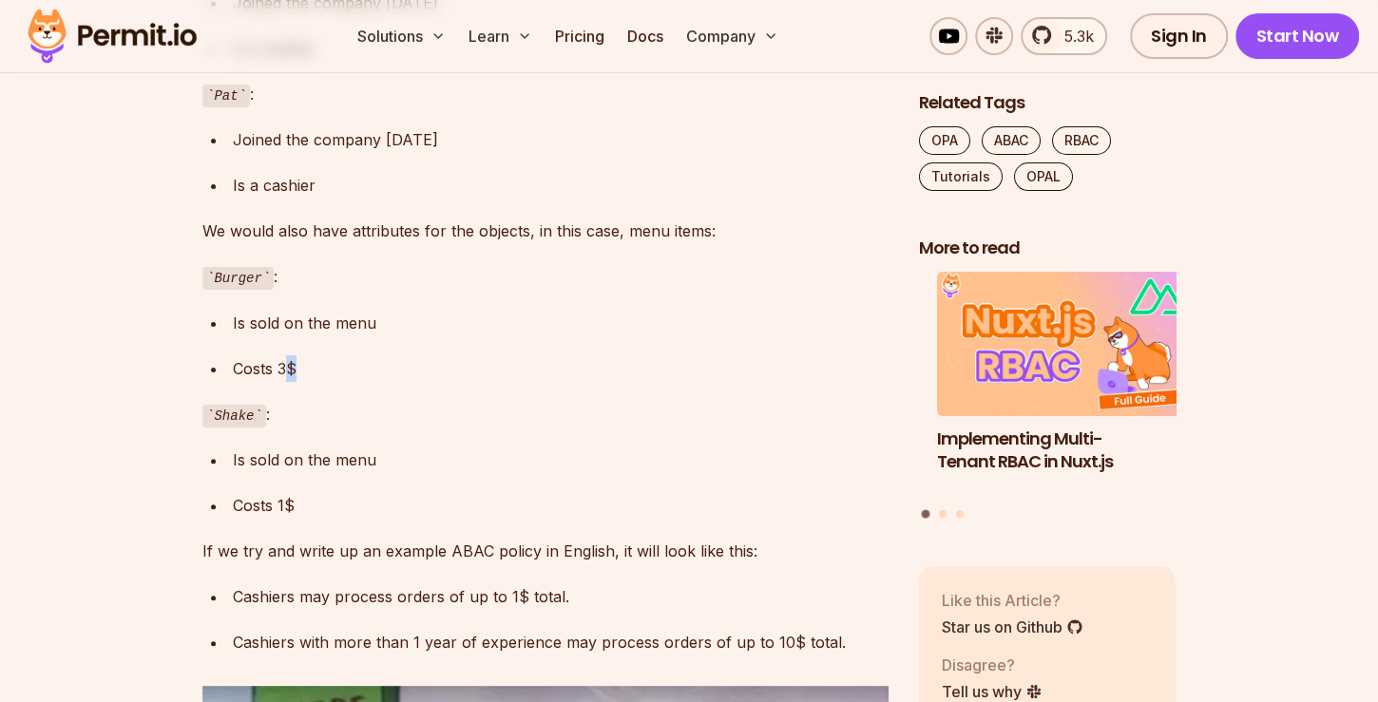
scroll to position [5105, 0]
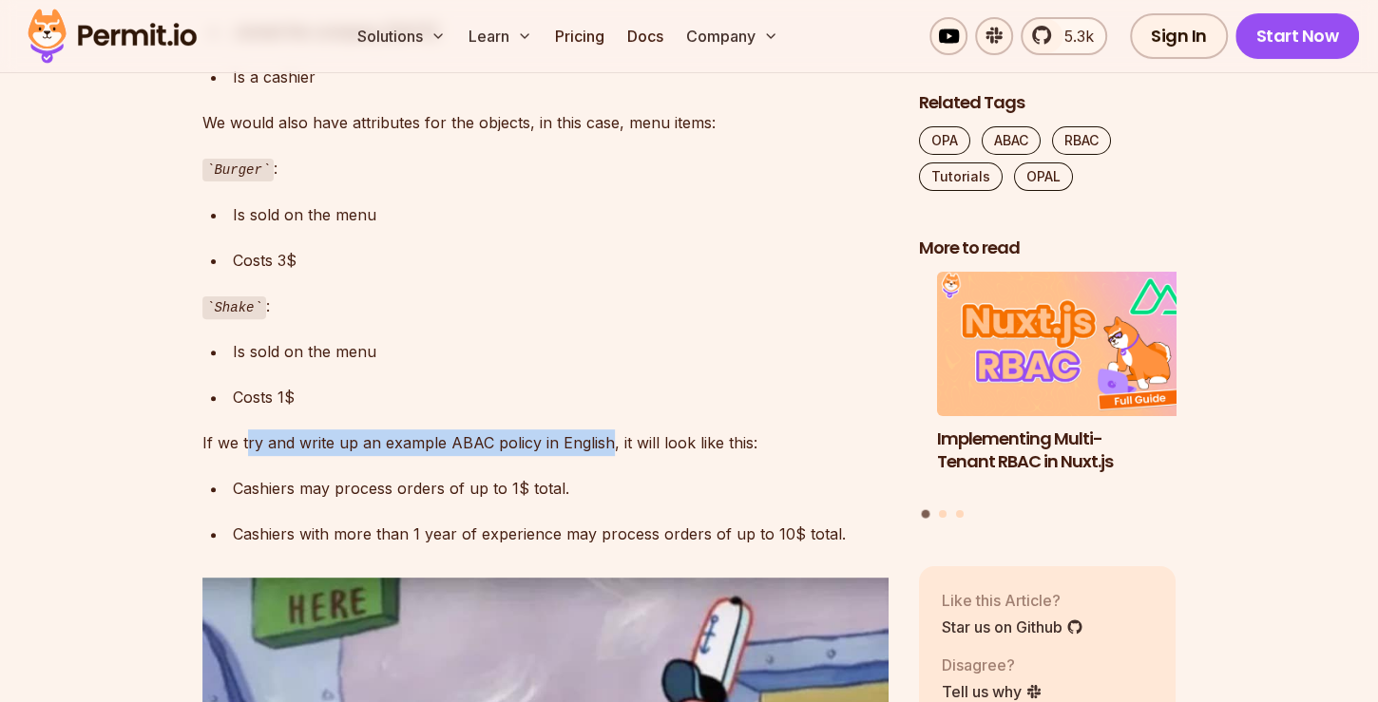
drag, startPoint x: 248, startPoint y: 442, endPoint x: 651, endPoint y: 430, distance: 403.2
click at [638, 430] on p "If we try and write up an example ABAC policy in English, it will look like thi…" at bounding box center [545, 443] width 686 height 27
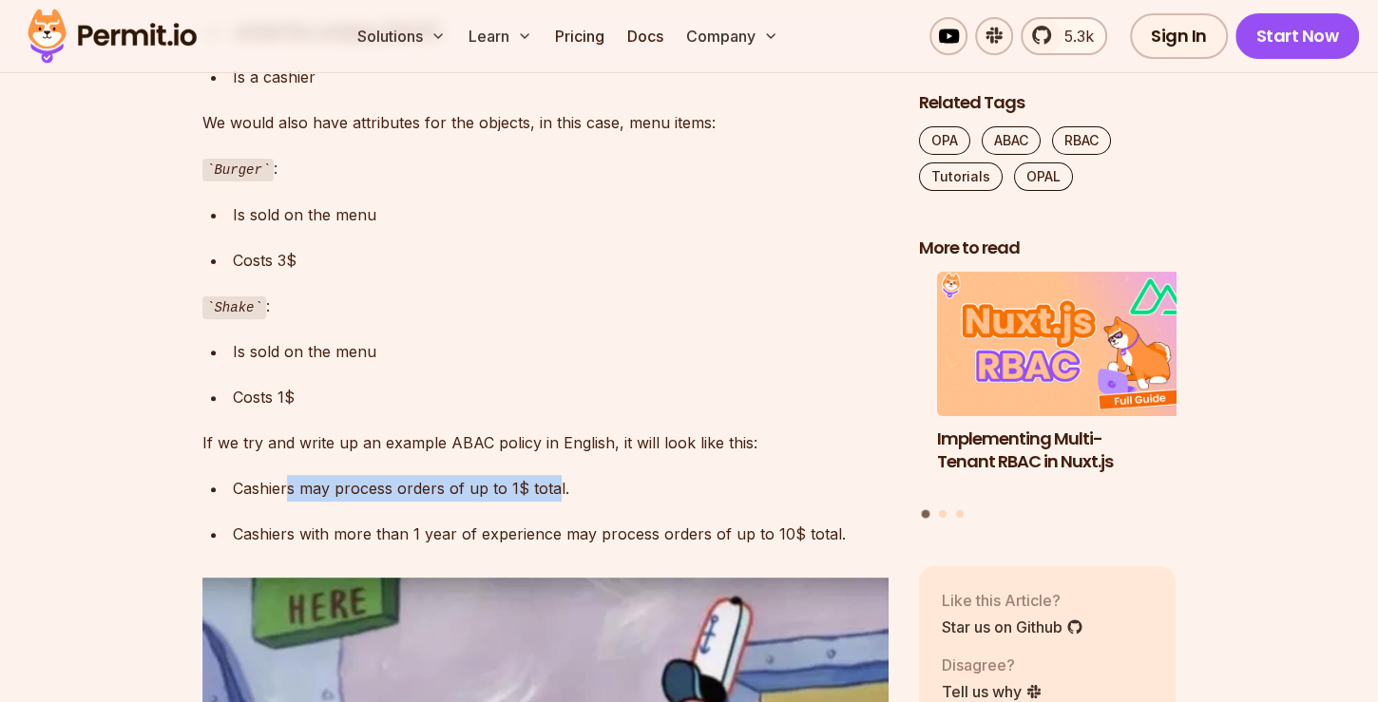
drag, startPoint x: 289, startPoint y: 487, endPoint x: 556, endPoint y: 482, distance: 267.1
click at [556, 482] on div "Cashiers may process orders of up to 1$ total." at bounding box center [561, 488] width 656 height 27
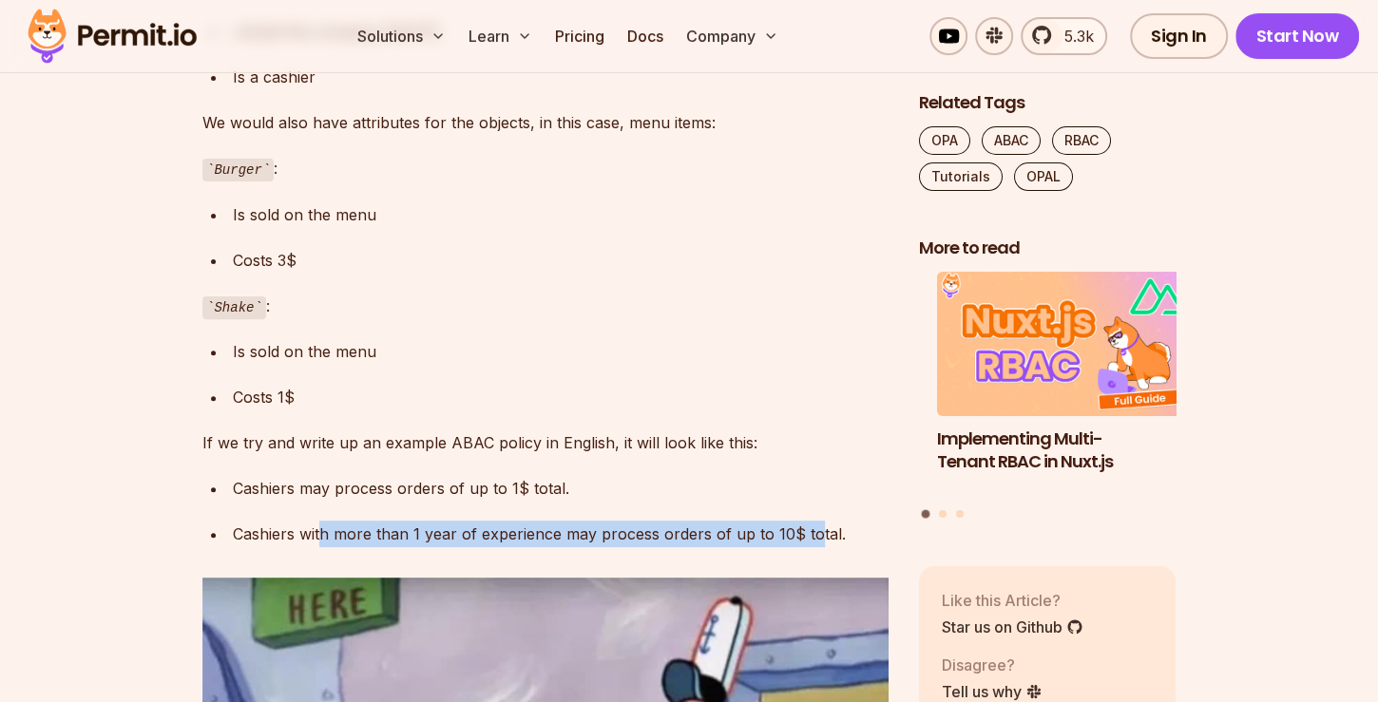
drag, startPoint x: 323, startPoint y: 538, endPoint x: 809, endPoint y: 537, distance: 485.7
click at [809, 537] on div "Cashiers with more than 1 year of experience may process orders of up to 10$ to…" at bounding box center [561, 534] width 656 height 27
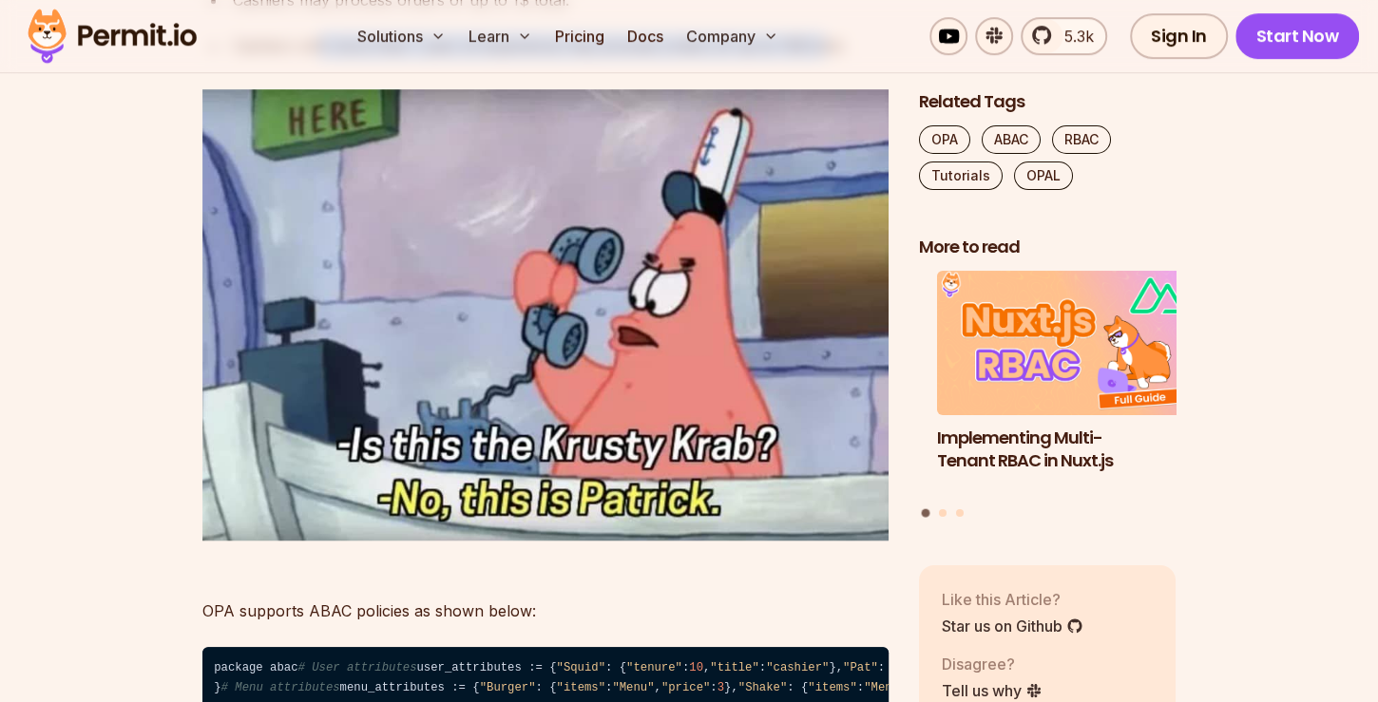
scroll to position [5811, 0]
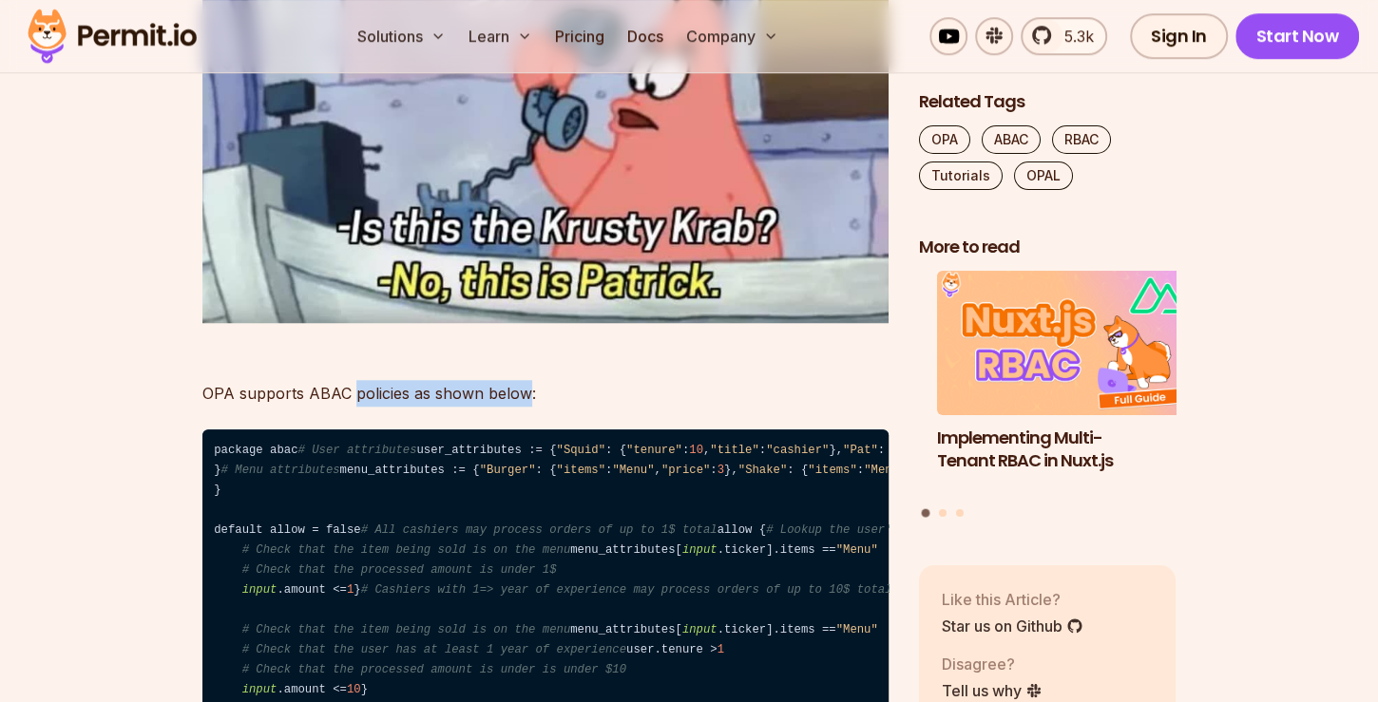
drag, startPoint x: 355, startPoint y: 392, endPoint x: 527, endPoint y: 393, distance: 173.0
click at [527, 393] on p "OPA supports ABAC policies as shown below:" at bounding box center [545, 380] width 686 height 53
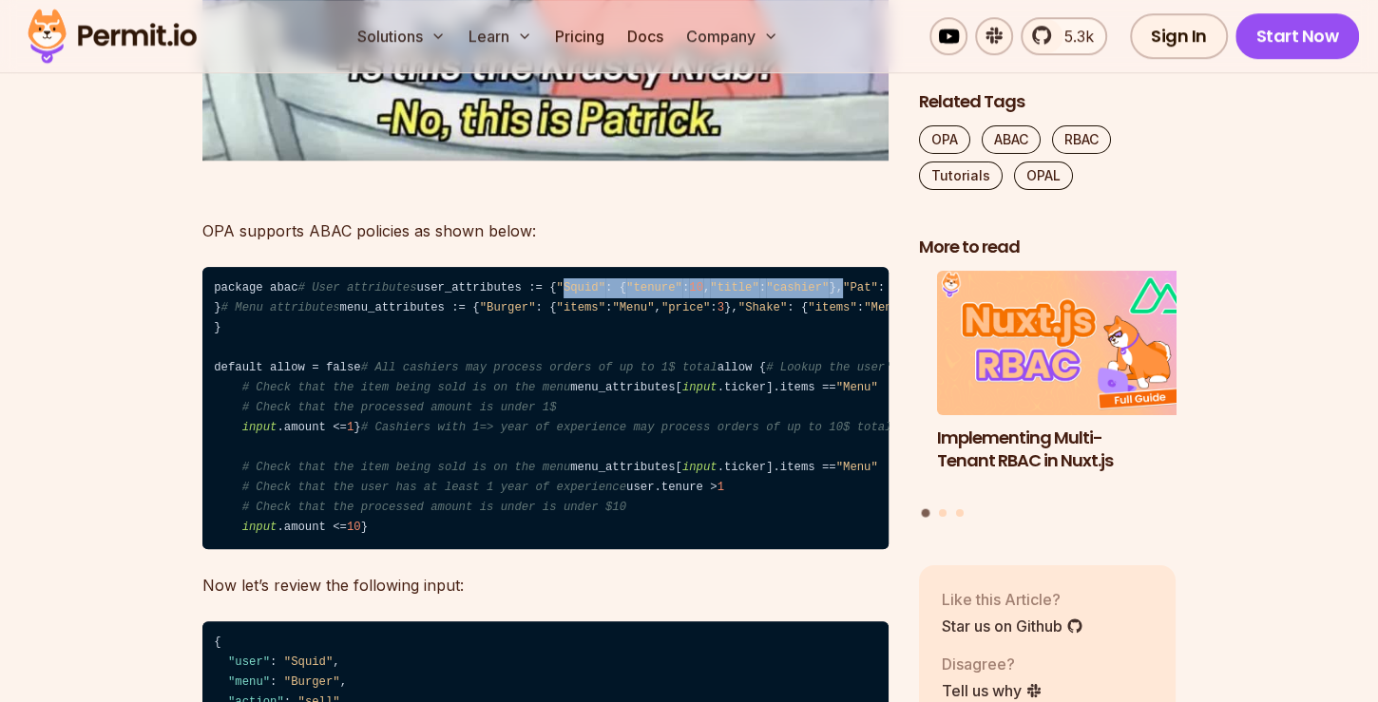
drag, startPoint x: 248, startPoint y: 367, endPoint x: 551, endPoint y: 360, distance: 303.3
click at [551, 360] on code "package abac # User attributes user_attributes := { "Squid" : { "tenure" : 10 ,…" at bounding box center [545, 408] width 686 height 283
drag, startPoint x: 253, startPoint y: 386, endPoint x: 538, endPoint y: 382, distance: 285.2
click at [538, 382] on code "package abac # User attributes user_attributes := { "Squid" : { "tenure" : 10 ,…" at bounding box center [545, 408] width 686 height 283
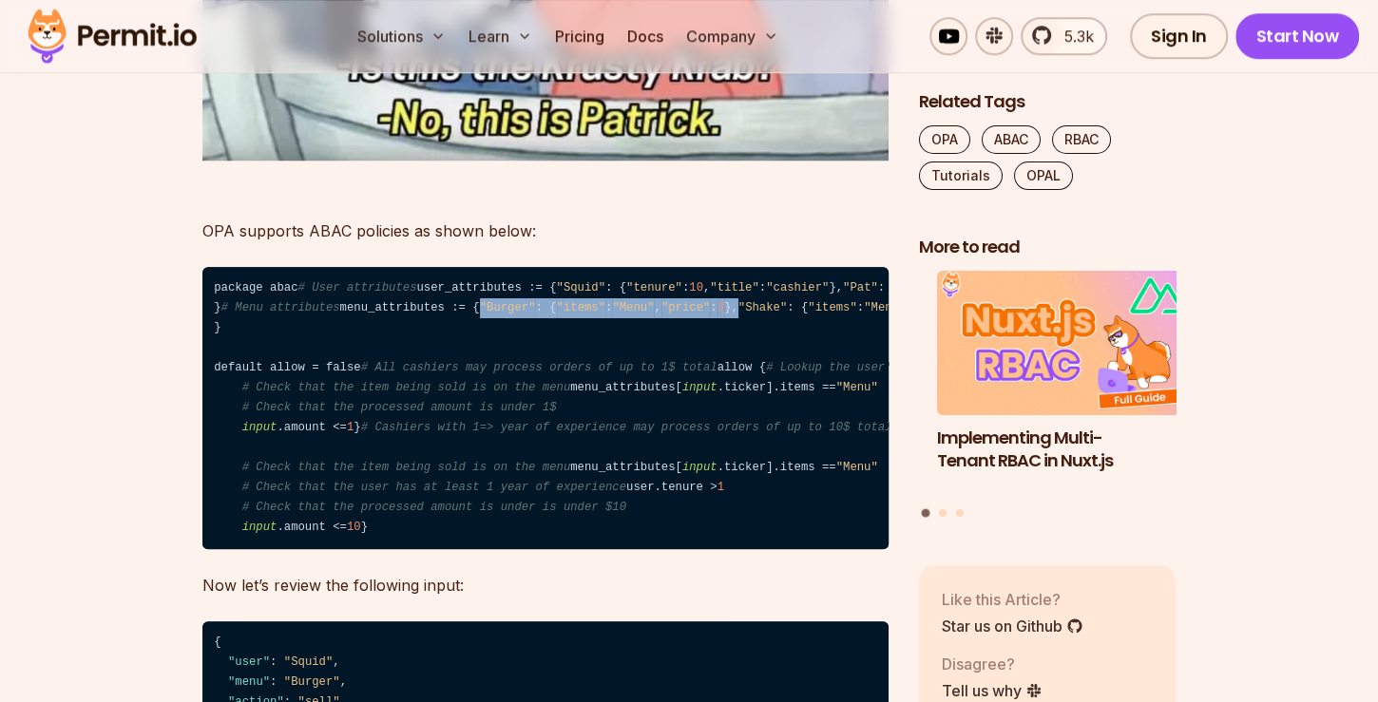
drag, startPoint x: 240, startPoint y: 486, endPoint x: 529, endPoint y: 482, distance: 289.0
click at [529, 482] on code "package abac # User attributes user_attributes := { "Squid" : { "tenure" : 10 ,…" at bounding box center [545, 408] width 686 height 283
drag, startPoint x: 529, startPoint y: 482, endPoint x: 496, endPoint y: 523, distance: 52.7
click at [496, 523] on code "package abac # User attributes user_attributes := { "Squid" : { "tenure" : 10 ,…" at bounding box center [545, 408] width 686 height 283
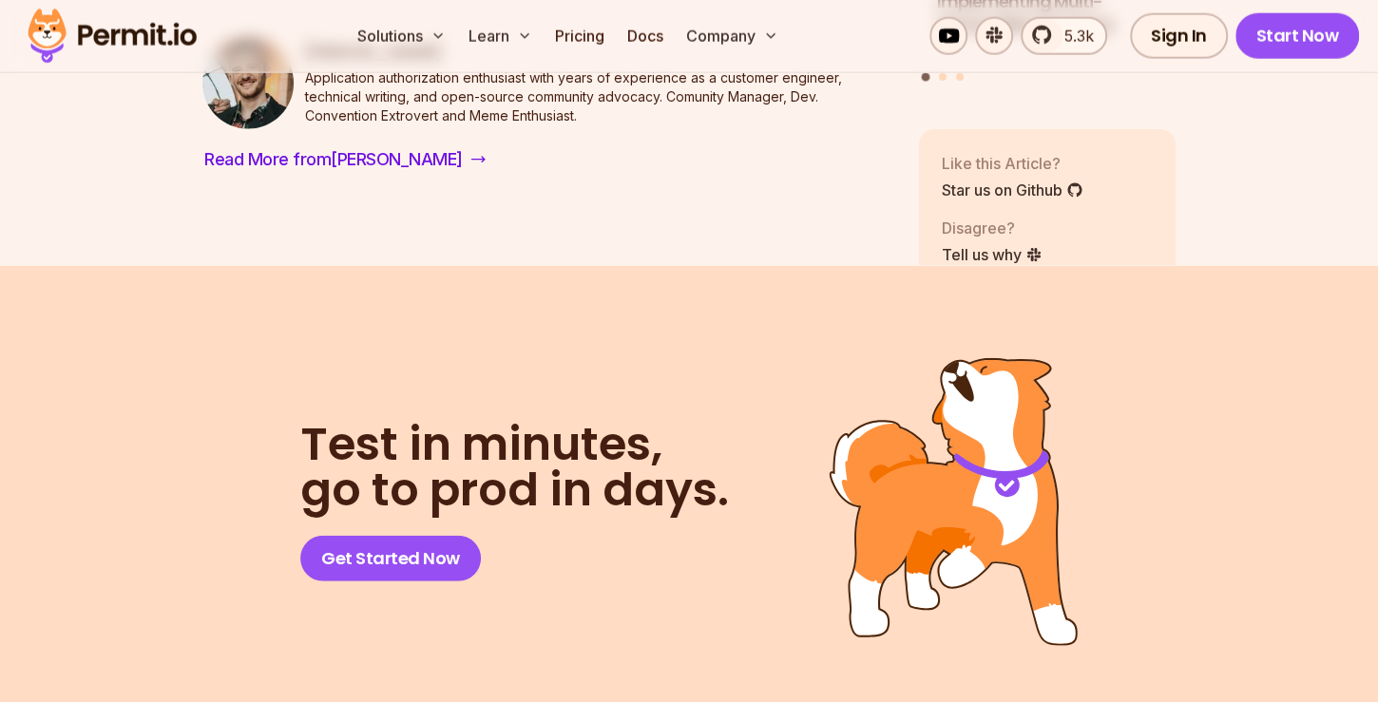
scroll to position [8092, 0]
